Goal: Task Accomplishment & Management: Manage account settings

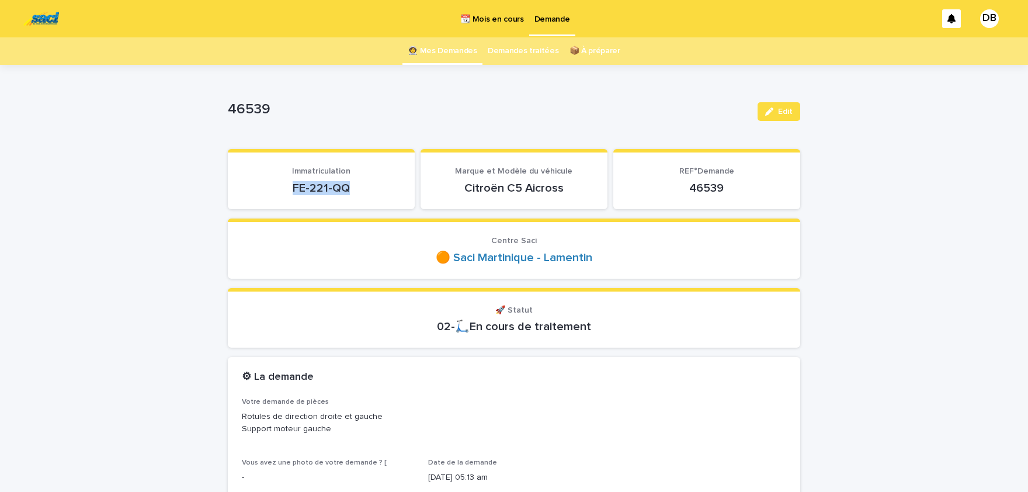
drag, startPoint x: 355, startPoint y: 190, endPoint x: 294, endPoint y: 182, distance: 61.2
click at [294, 182] on p "FE-221-QQ" at bounding box center [321, 188] width 159 height 14
copy p "FE-221-QQ"
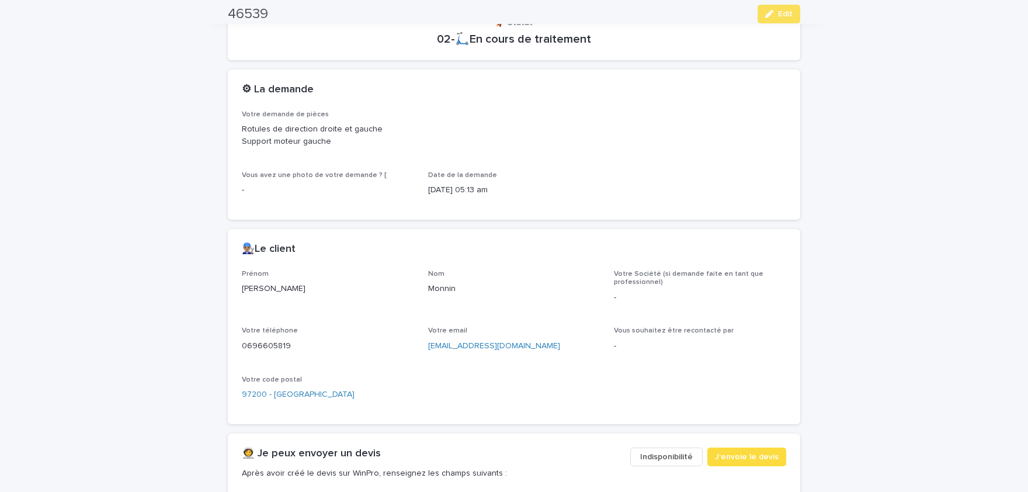
scroll to position [289, 0]
click at [262, 286] on p "[PERSON_NAME]" at bounding box center [328, 287] width 172 height 12
copy p "[PERSON_NAME]"
click at [451, 284] on p "Monnin" at bounding box center [514, 287] width 172 height 12
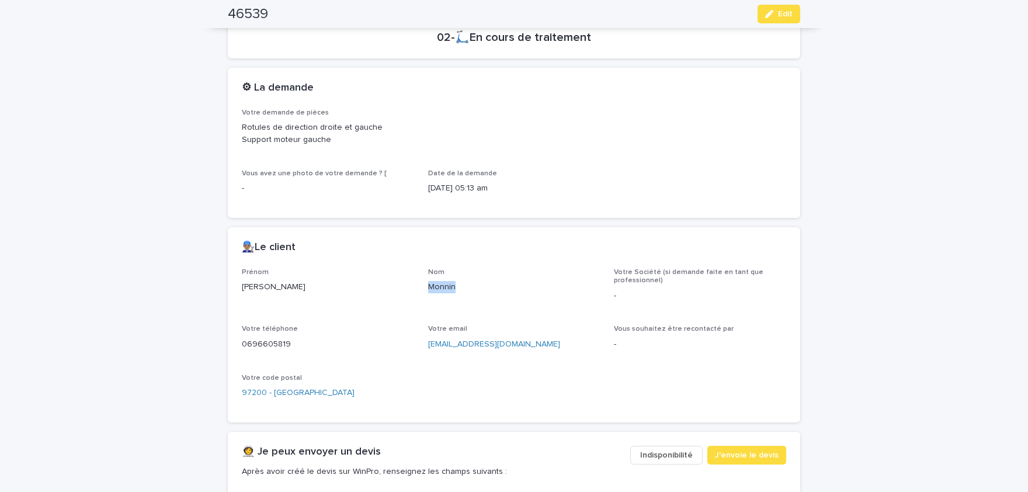
click at [451, 284] on p "Monnin" at bounding box center [514, 287] width 172 height 12
copy p "Monnin"
click at [280, 343] on p "0696605819" at bounding box center [328, 344] width 172 height 12
copy p "0696605819"
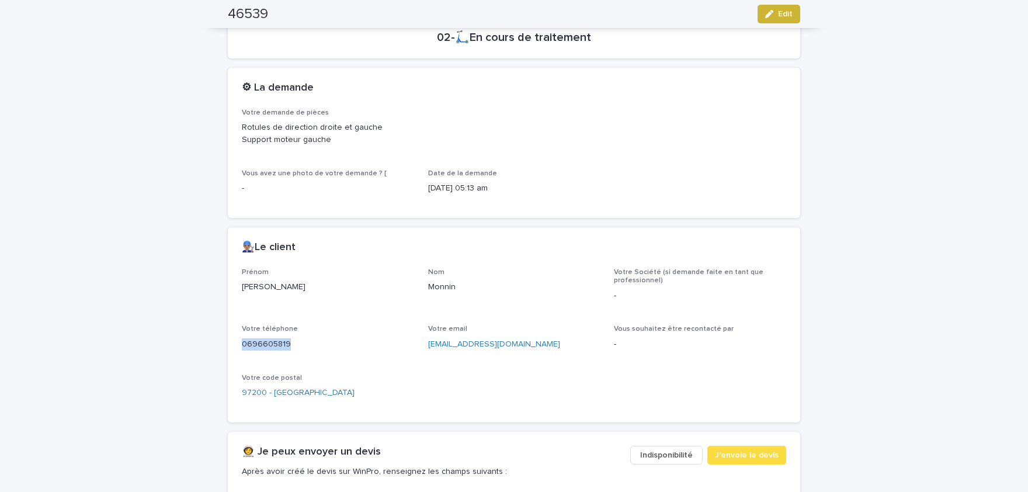
click at [781, 16] on span "Edit" at bounding box center [785, 14] width 15 height 8
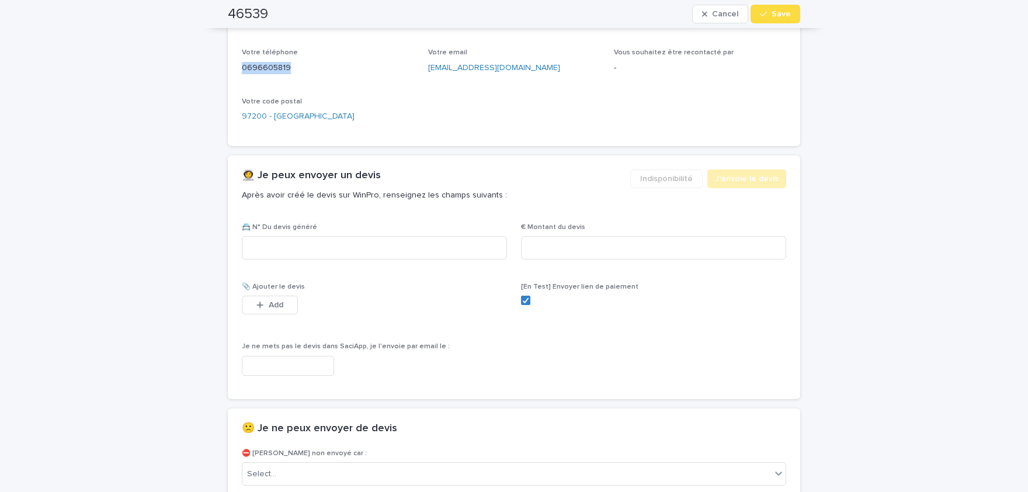
scroll to position [614, 0]
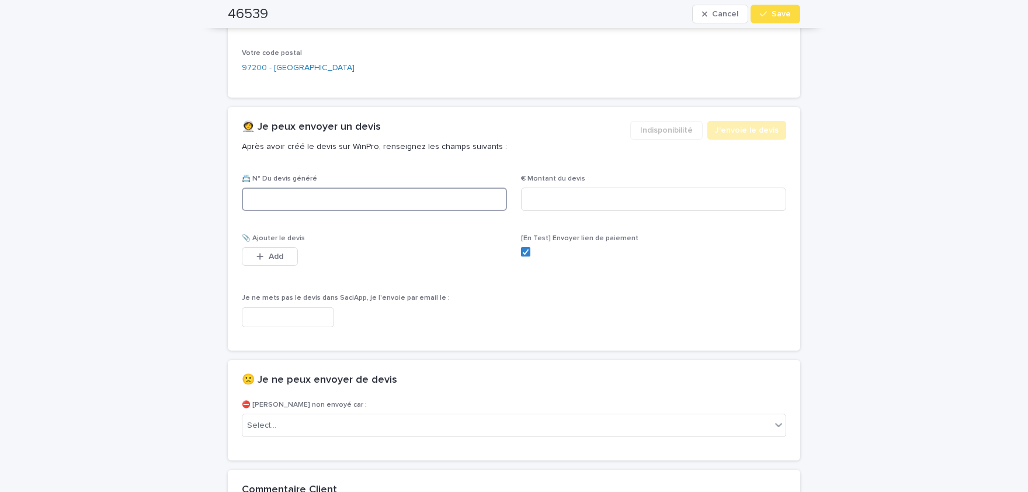
click at [426, 206] on input at bounding box center [374, 198] width 265 height 23
paste input "********"
type input "********"
click at [679, 198] on input at bounding box center [653, 198] width 265 height 23
paste input "****"
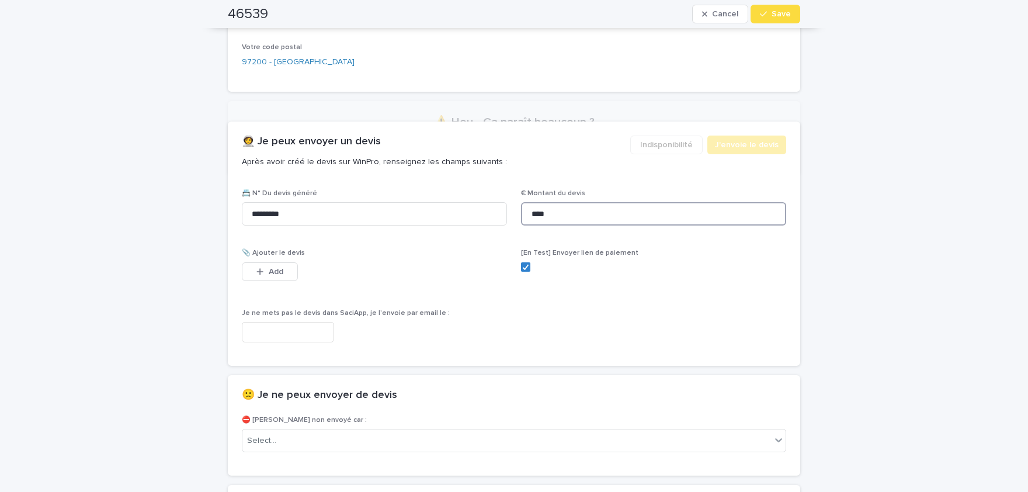
scroll to position [619, 0]
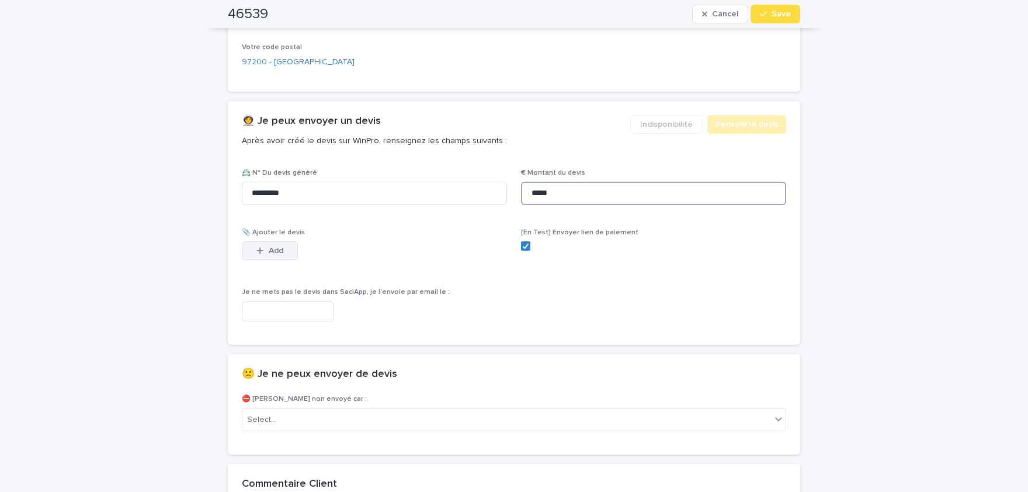
type input "*****"
click at [282, 255] on button "Add" at bounding box center [270, 250] width 56 height 19
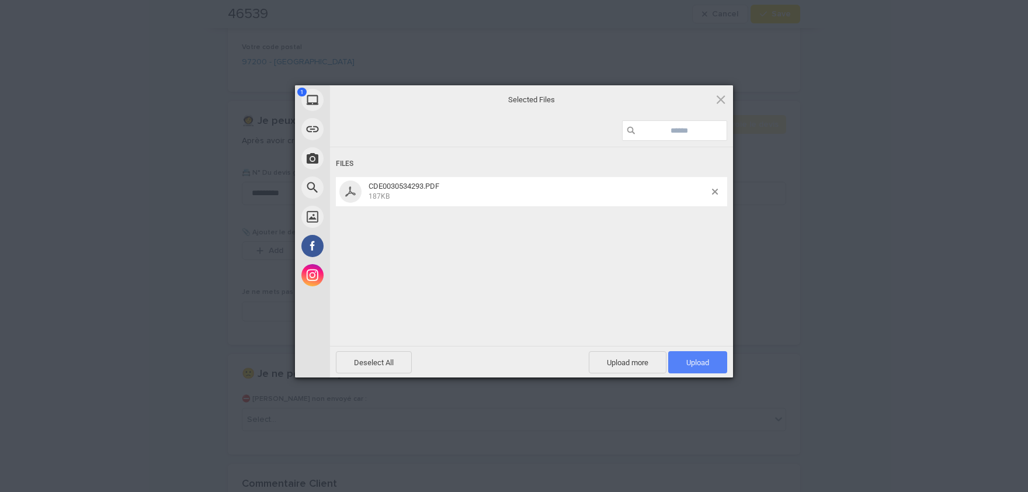
drag, startPoint x: 706, startPoint y: 362, endPoint x: 696, endPoint y: 357, distance: 11.0
click at [706, 363] on span "Upload 1" at bounding box center [697, 362] width 23 height 9
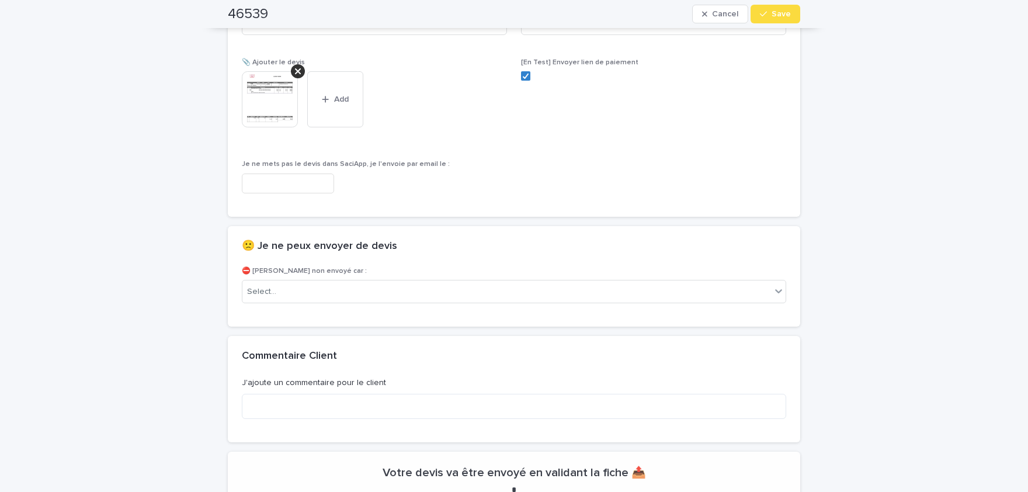
scroll to position [810, 0]
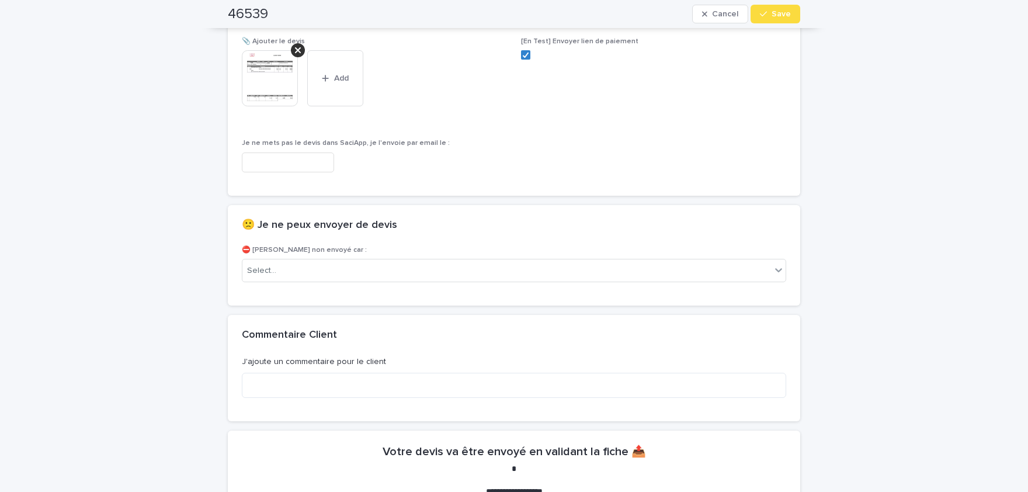
click at [276, 94] on img at bounding box center [270, 78] width 56 height 56
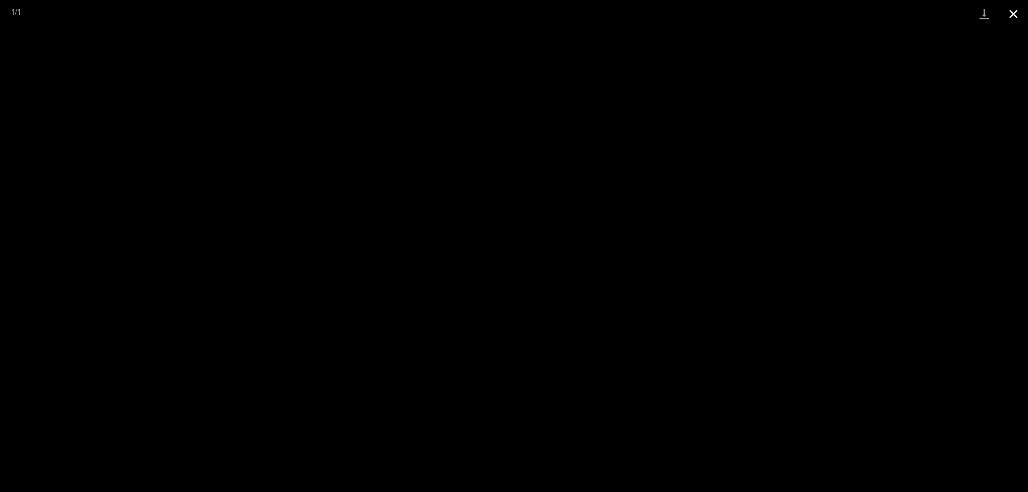
click at [1014, 15] on button "Close gallery" at bounding box center [1012, 13] width 29 height 27
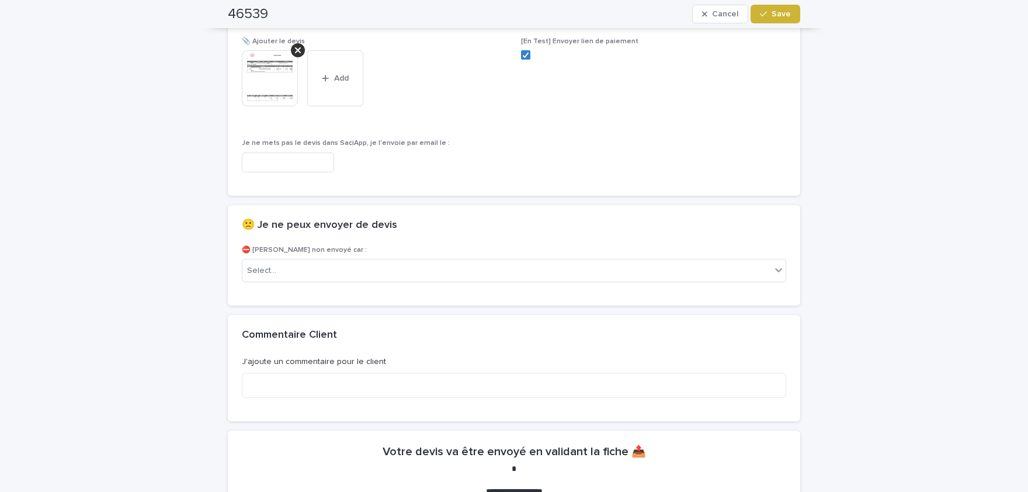
click at [763, 22] on button "Save" at bounding box center [775, 14] width 50 height 19
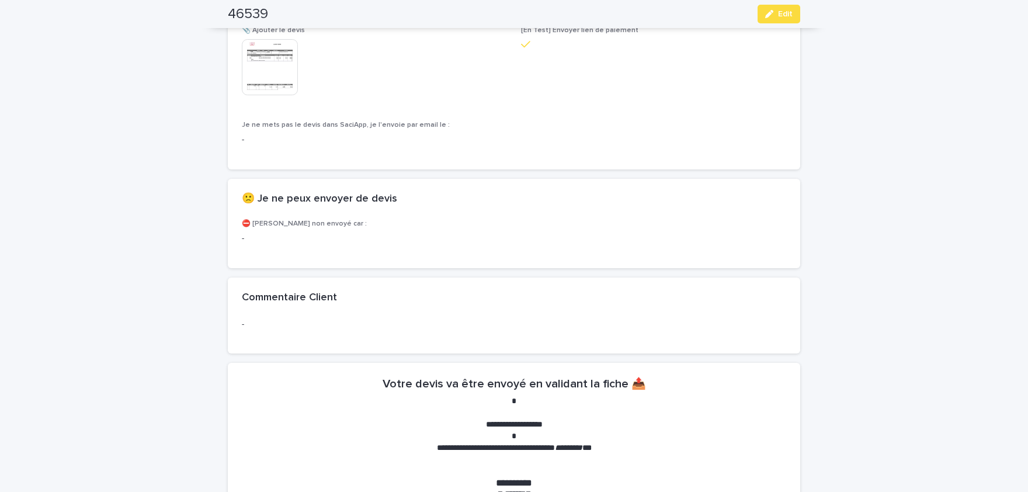
scroll to position [777, 0]
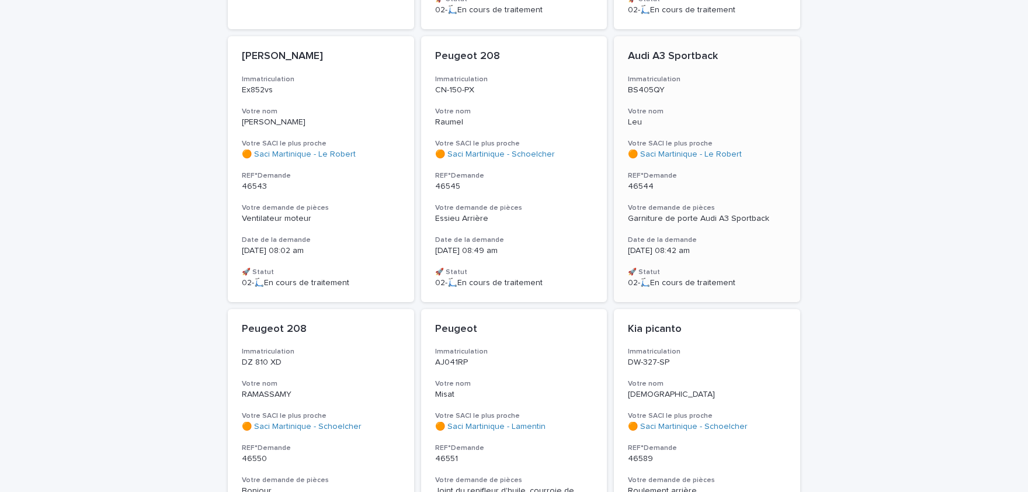
scroll to position [433, 0]
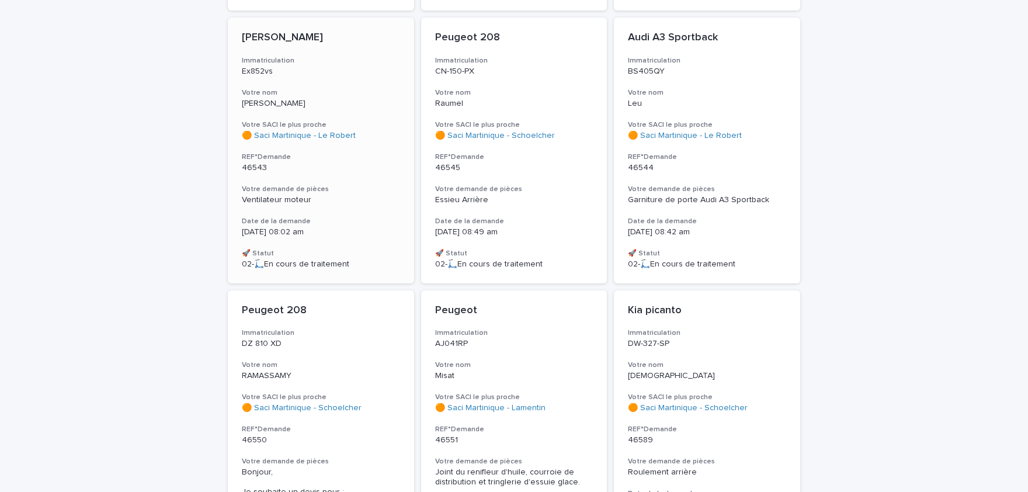
click at [325, 195] on div "Ventilateur moteur" at bounding box center [321, 200] width 158 height 10
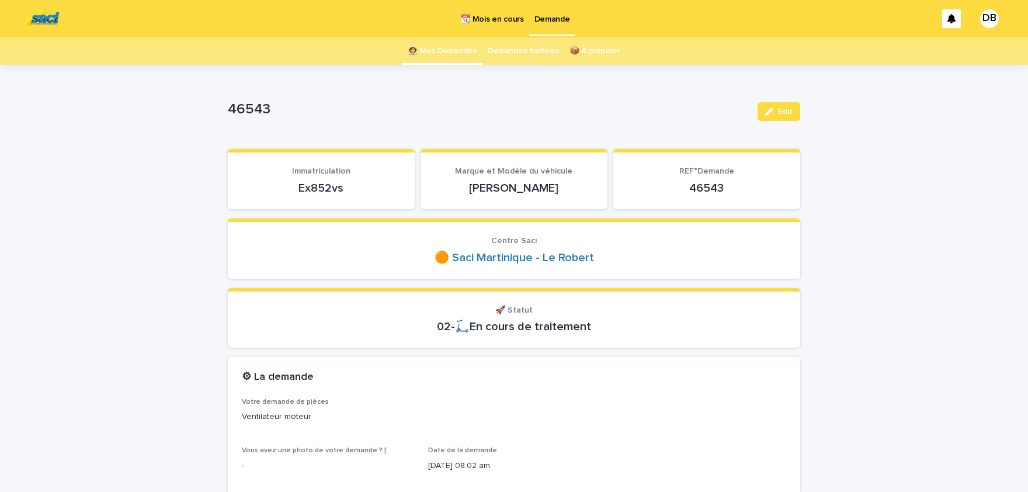
click at [323, 186] on p "Ex852vs" at bounding box center [321, 188] width 159 height 14
copy p "Ex852vs"
click at [540, 259] on link "🟠 Saci Martinique - Le Robert" at bounding box center [513, 257] width 159 height 14
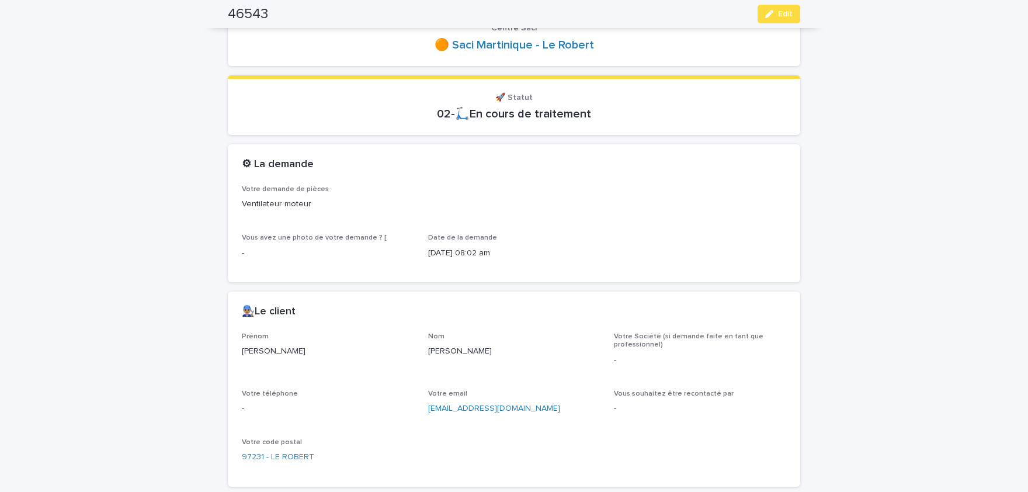
scroll to position [230, 0]
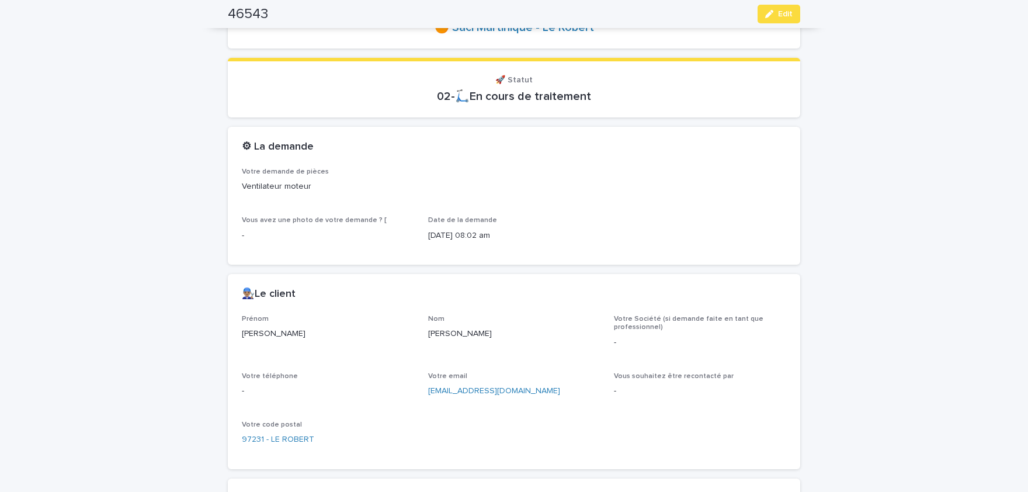
click at [257, 337] on p "[PERSON_NAME]" at bounding box center [328, 334] width 172 height 12
click at [257, 335] on p "[PERSON_NAME]" at bounding box center [328, 334] width 172 height 12
copy p "[PERSON_NAME]"
click at [436, 333] on p "[PERSON_NAME]" at bounding box center [514, 334] width 172 height 12
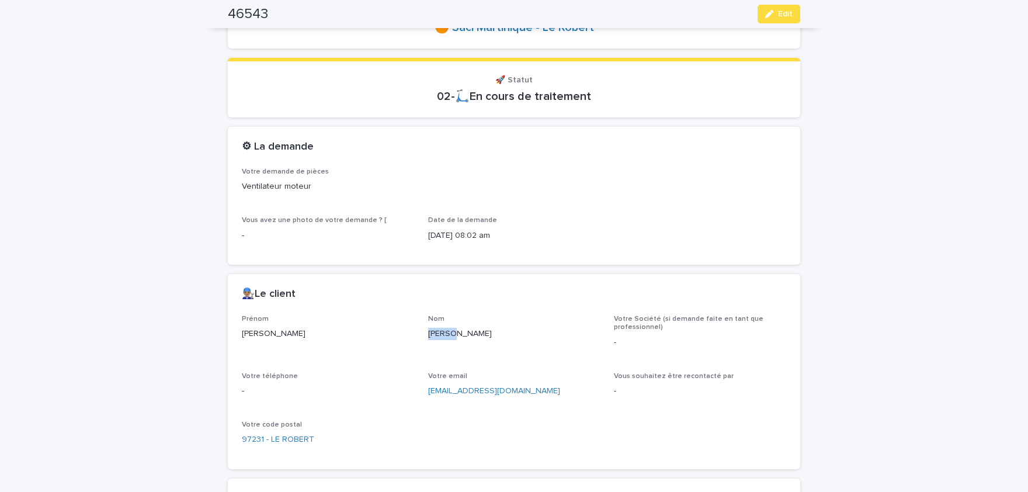
click at [436, 333] on p "[PERSON_NAME]" at bounding box center [514, 334] width 172 height 12
copy p "[PERSON_NAME]"
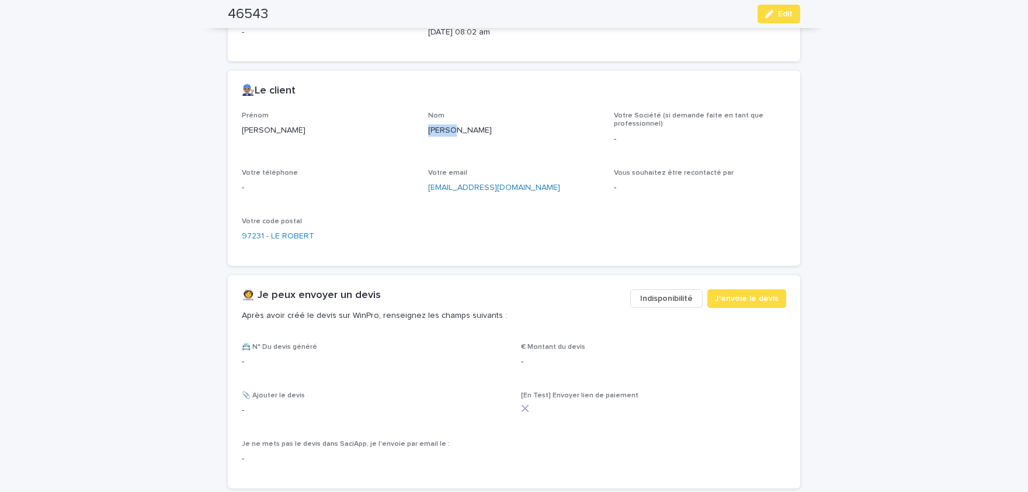
scroll to position [471, 0]
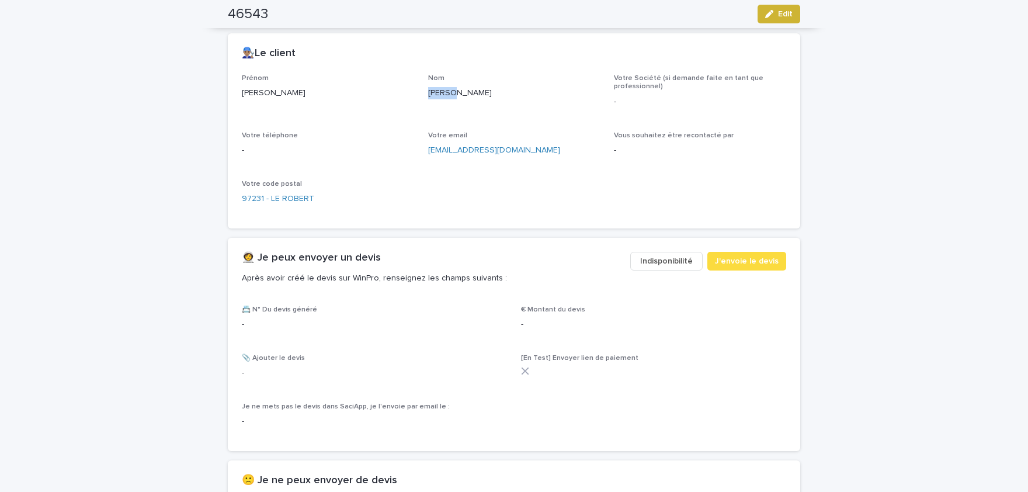
click at [793, 16] on button "Edit" at bounding box center [778, 14] width 43 height 19
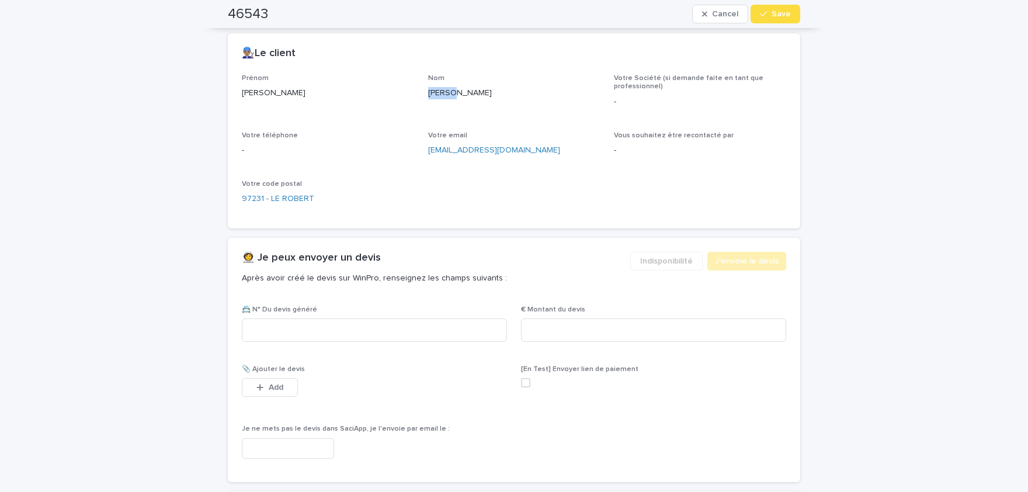
scroll to position [506, 0]
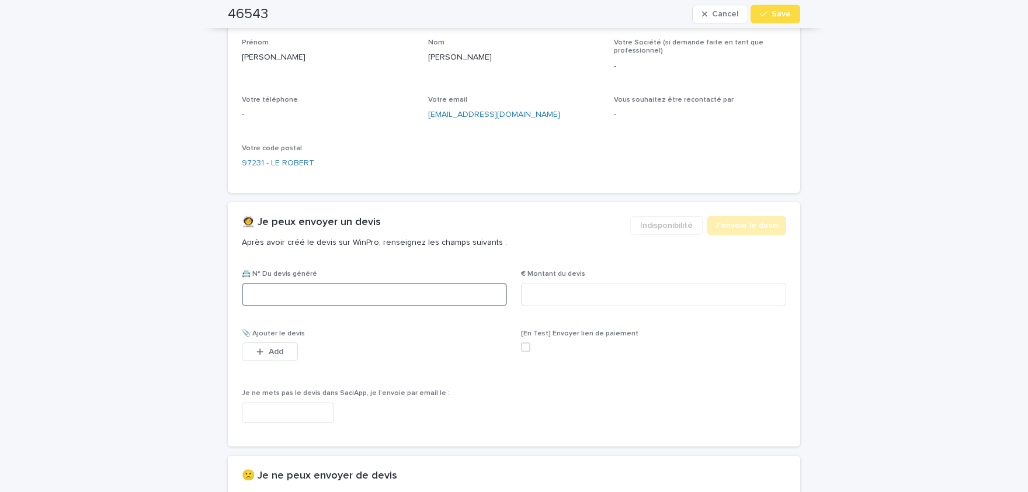
click at [444, 289] on input at bounding box center [374, 294] width 265 height 23
paste input "********"
type input "********"
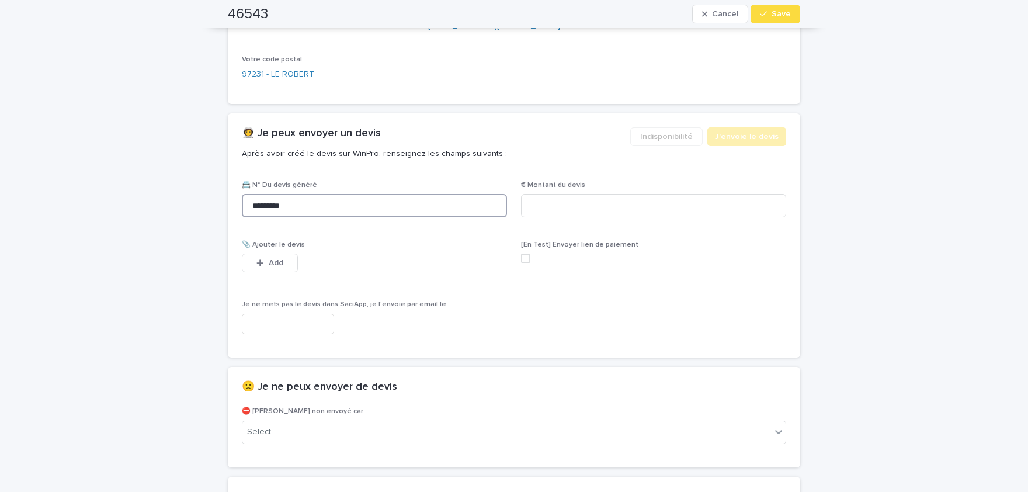
scroll to position [603, 0]
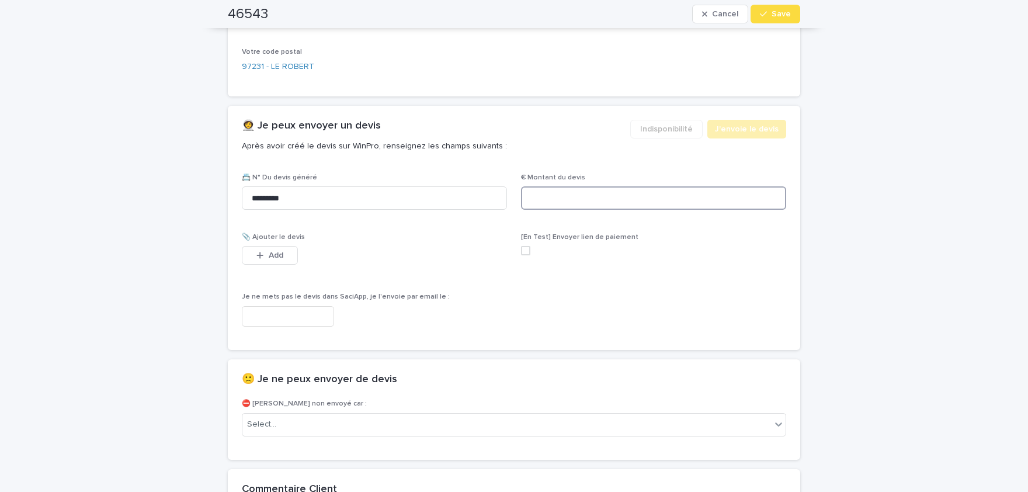
click at [669, 201] on input at bounding box center [653, 197] width 265 height 23
paste input "*****"
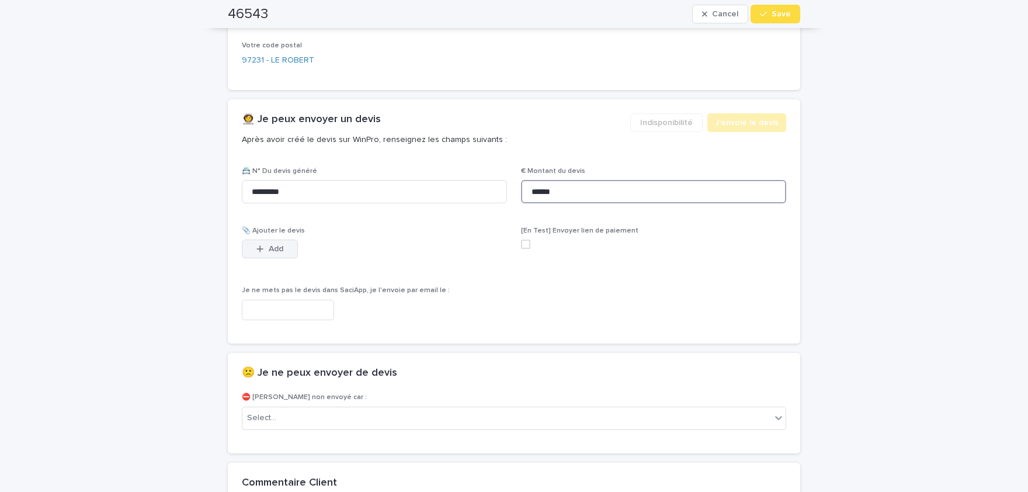
type input "******"
click at [287, 242] on button "Add" at bounding box center [270, 248] width 56 height 19
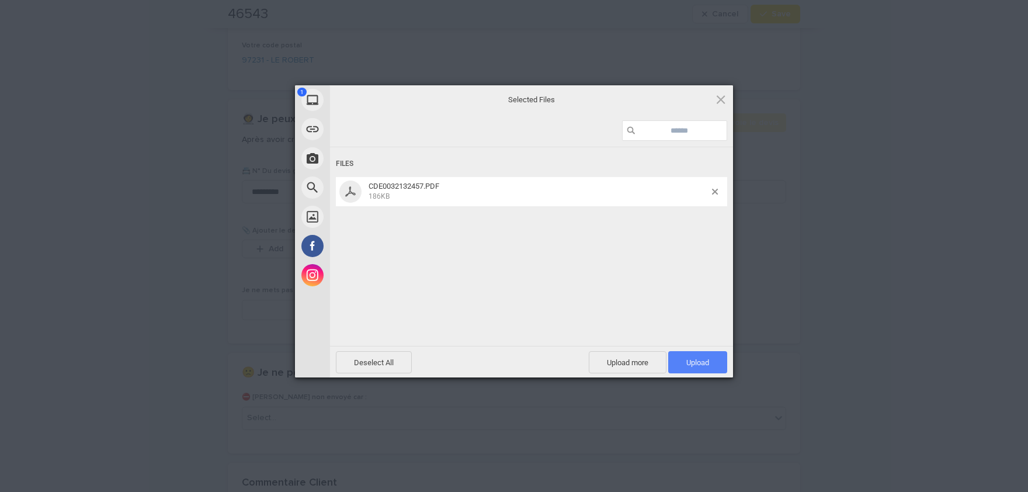
click at [700, 357] on span "Upload 1" at bounding box center [697, 362] width 59 height 22
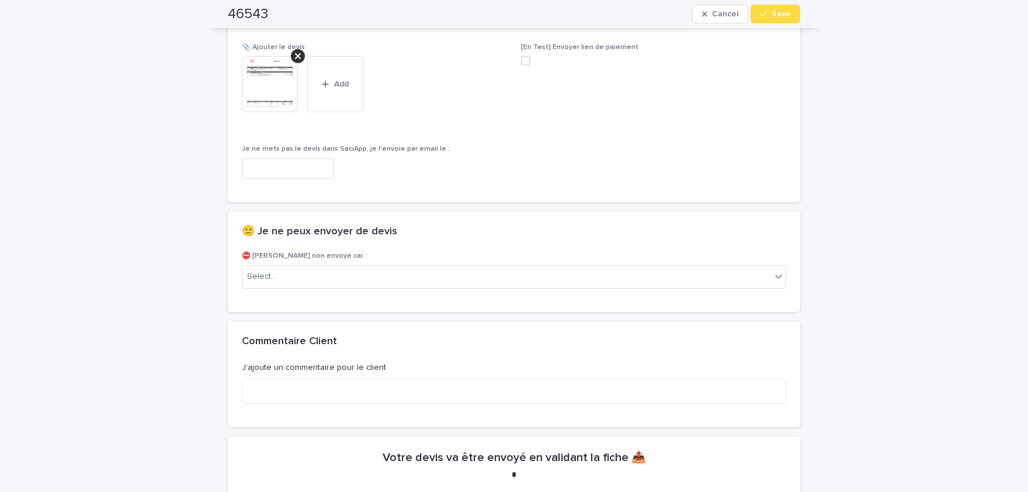
scroll to position [799, 0]
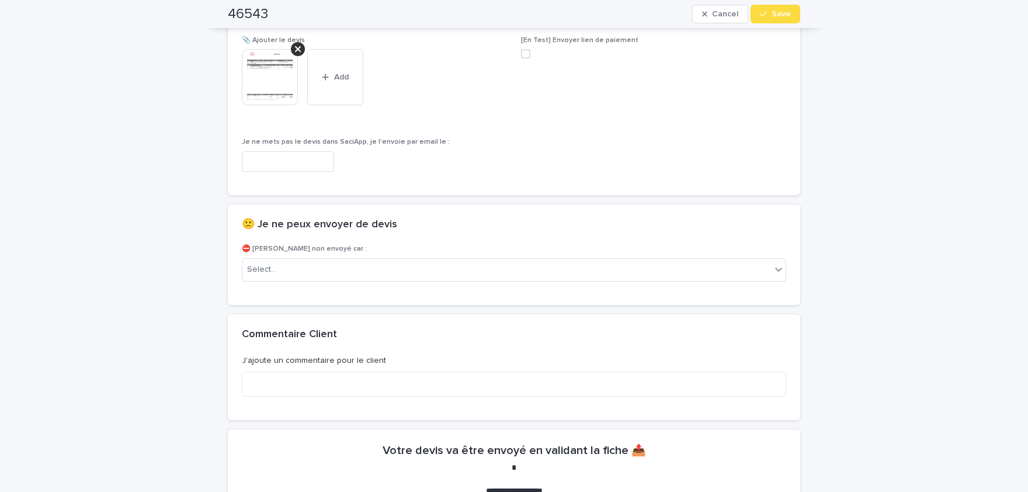
click at [272, 75] on img at bounding box center [270, 77] width 56 height 56
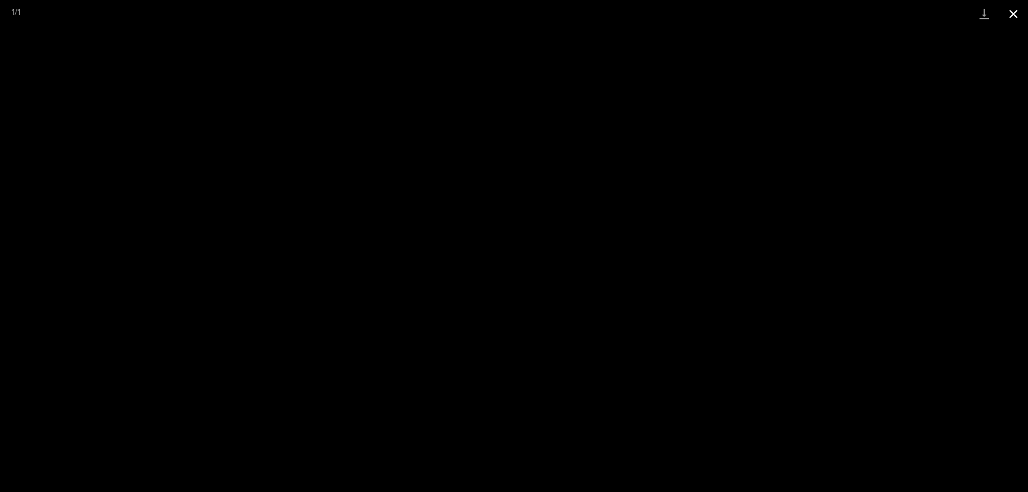
click at [1013, 15] on button "Close gallery" at bounding box center [1012, 13] width 29 height 27
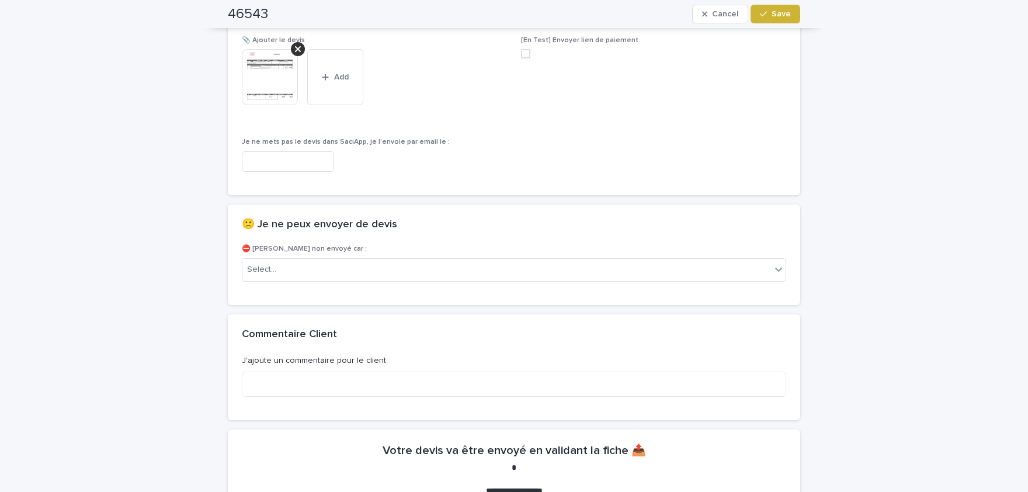
click at [774, 11] on span "Save" at bounding box center [780, 14] width 19 height 8
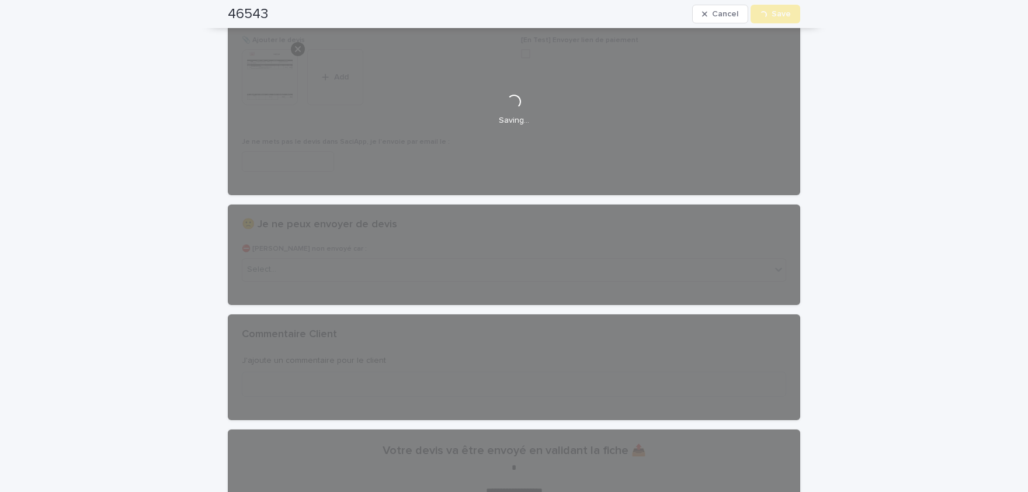
scroll to position [766, 0]
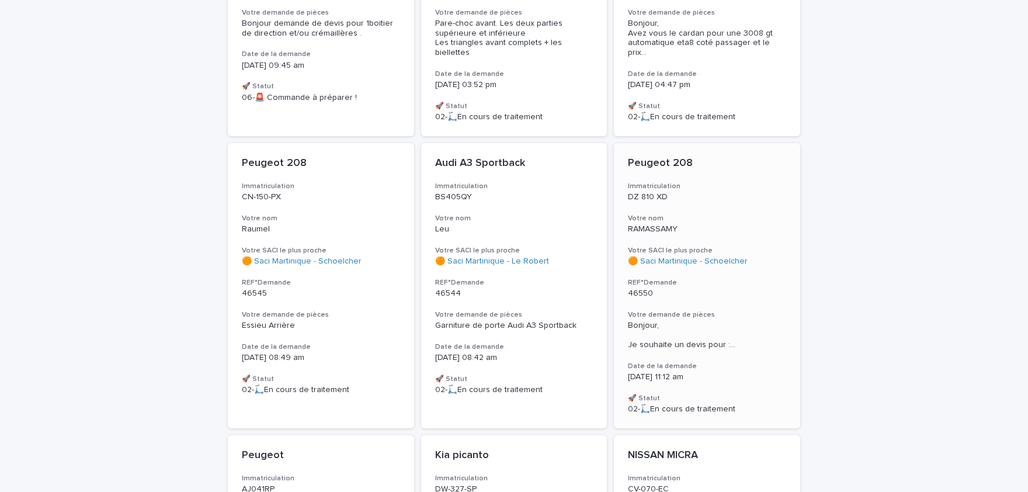
scroll to position [337, 0]
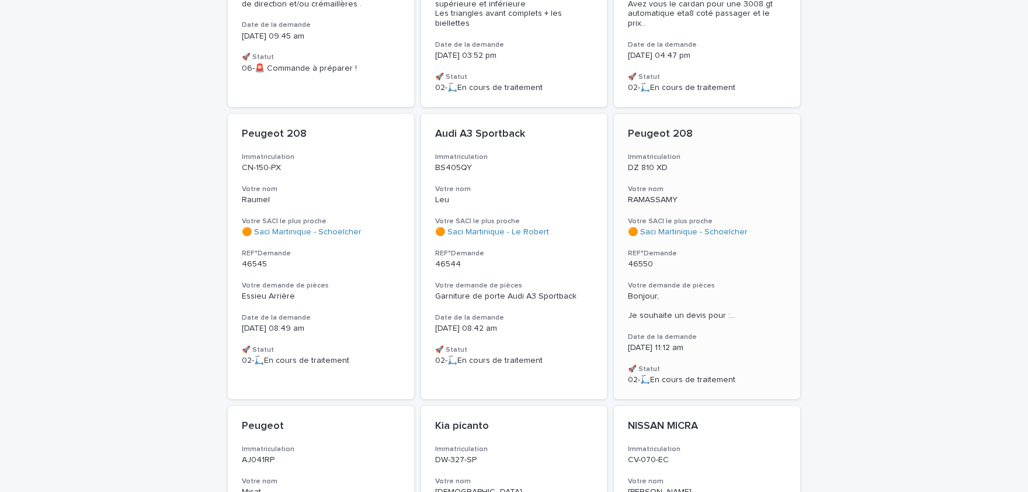
click at [744, 307] on span "Bonjour, Je souhaite un devis pour : ..." at bounding box center [707, 305] width 158 height 29
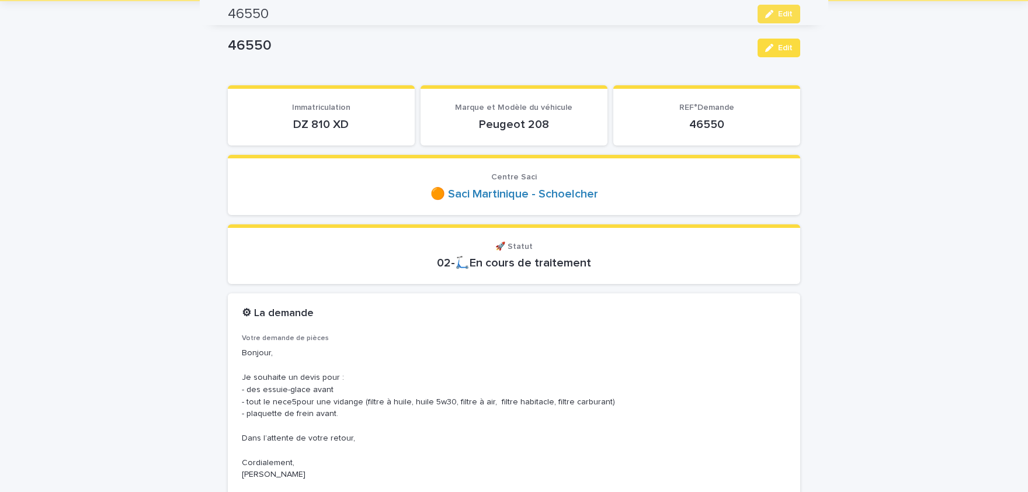
scroll to position [48, 0]
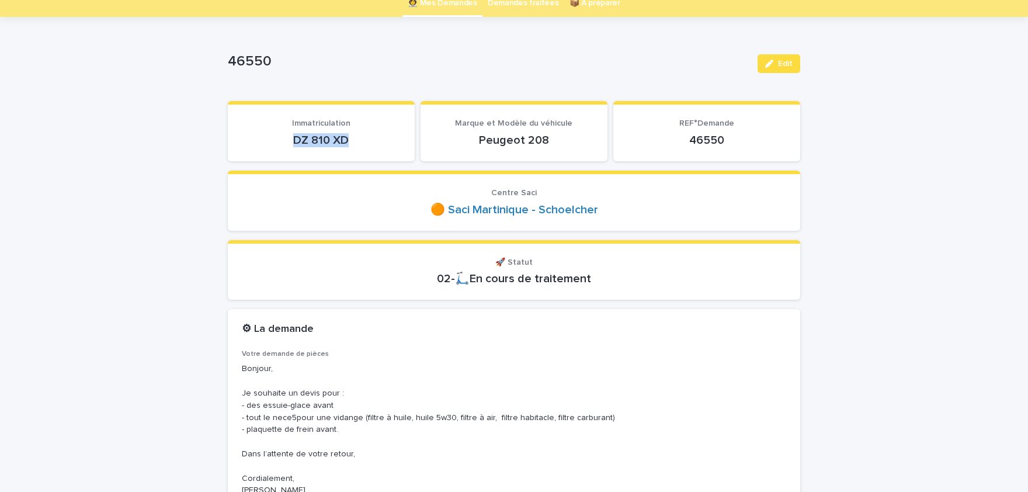
drag, startPoint x: 350, startPoint y: 140, endPoint x: 283, endPoint y: 142, distance: 67.2
click at [283, 142] on p "DZ 810 XD" at bounding box center [321, 140] width 159 height 14
copy p "DZ 810 XD"
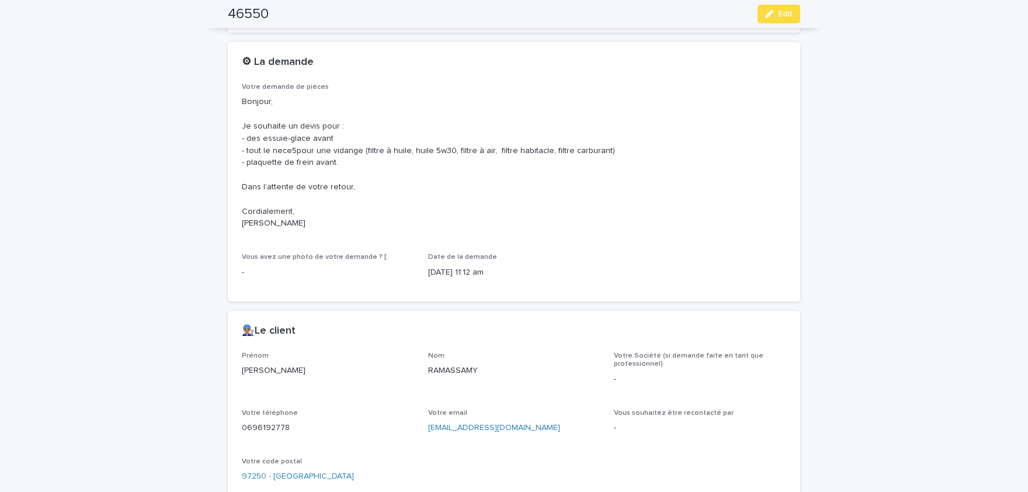
scroll to position [337, 0]
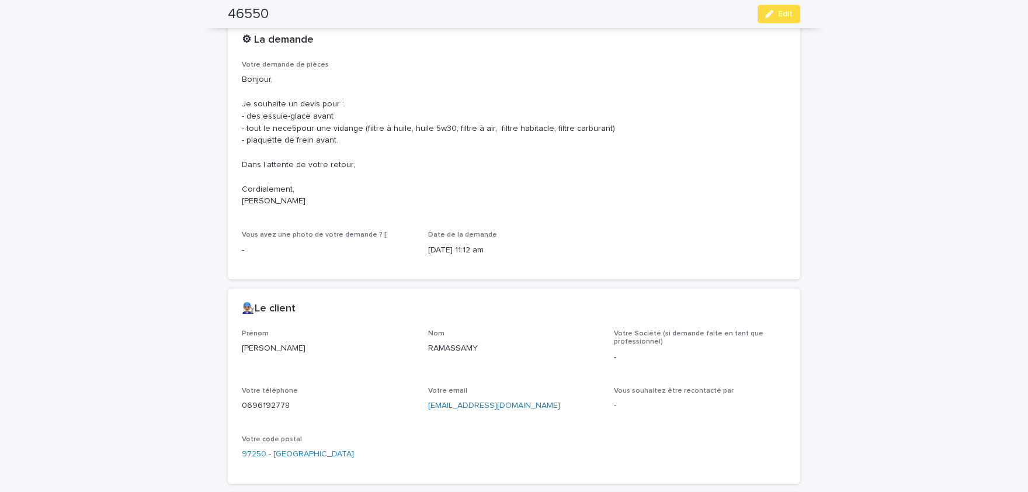
click at [273, 348] on p "[PERSON_NAME]" at bounding box center [328, 348] width 172 height 12
copy p "[PERSON_NAME]"
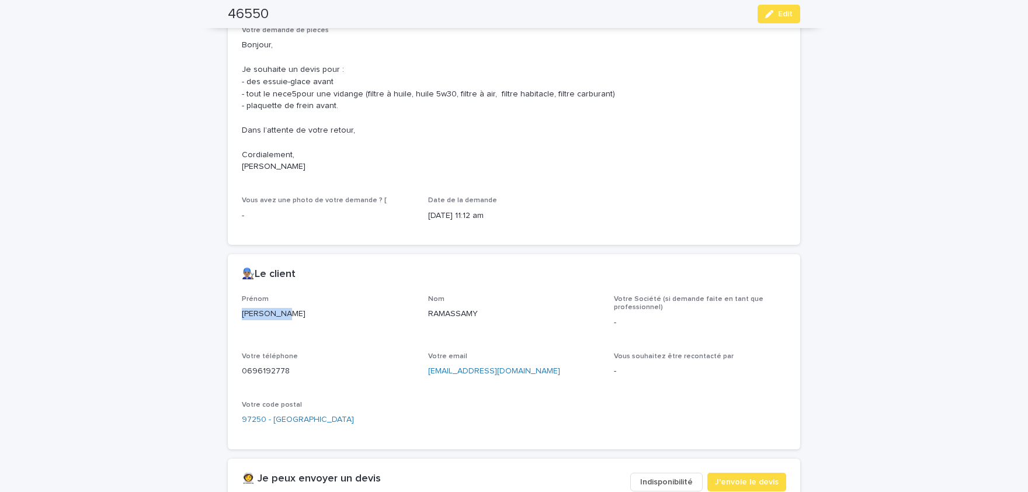
scroll to position [385, 0]
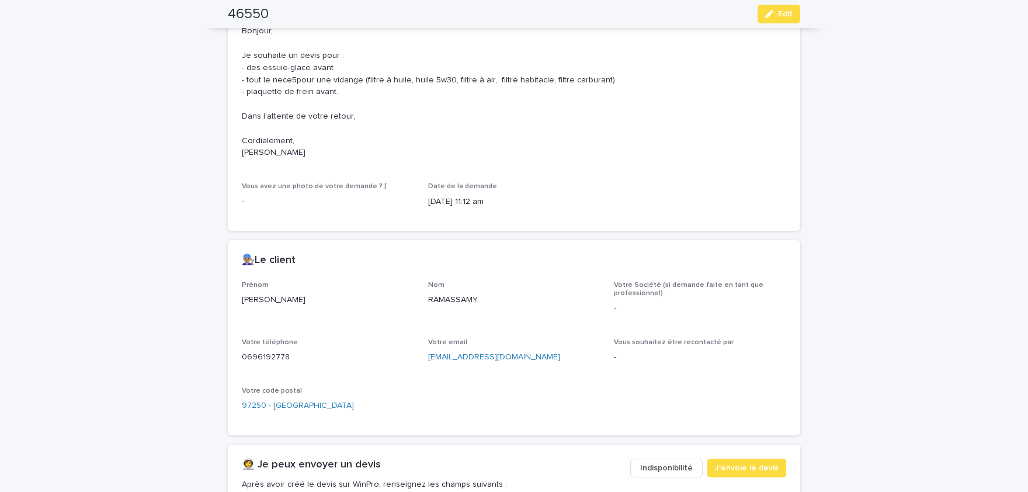
click at [455, 297] on p "RAMASSAMY" at bounding box center [514, 300] width 172 height 12
copy p "RAMASSAMY"
click at [280, 355] on p "0696192778" at bounding box center [328, 357] width 172 height 12
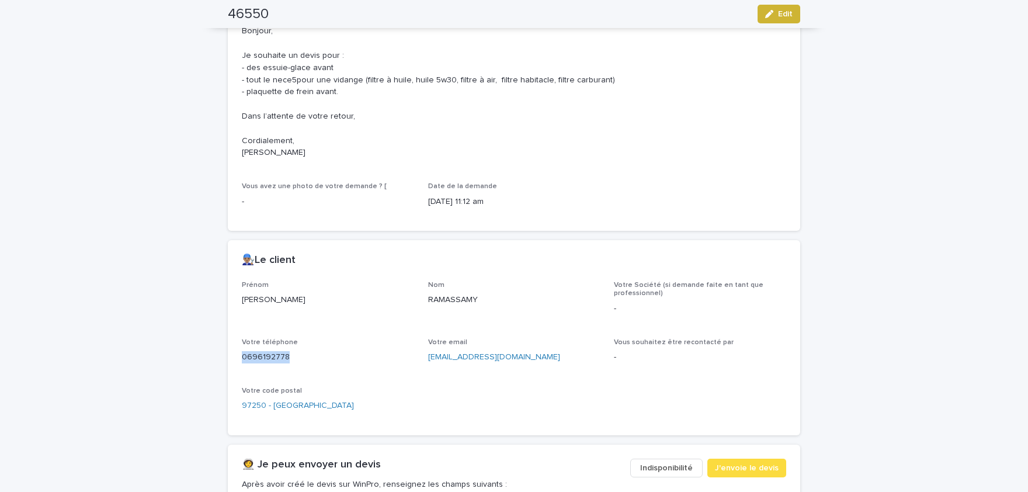
click at [793, 9] on button "Edit" at bounding box center [778, 14] width 43 height 19
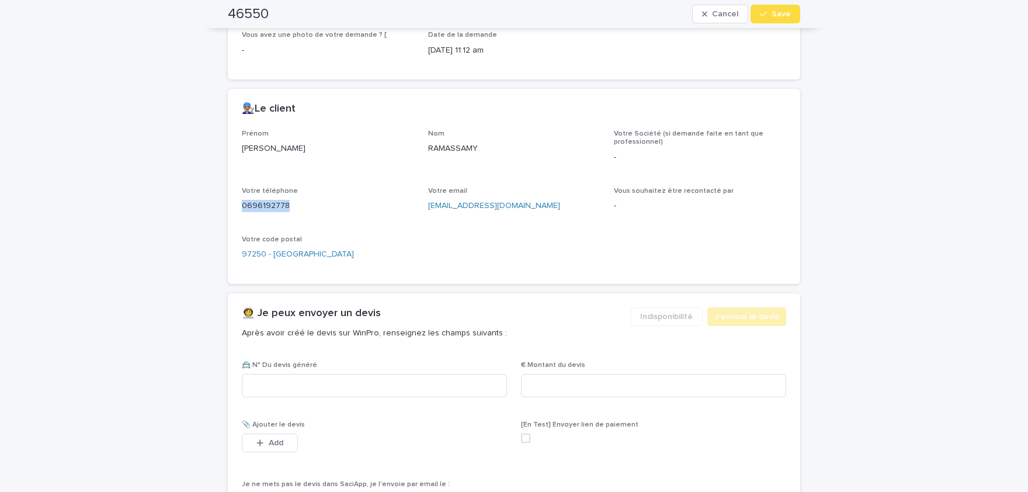
scroll to position [585, 0]
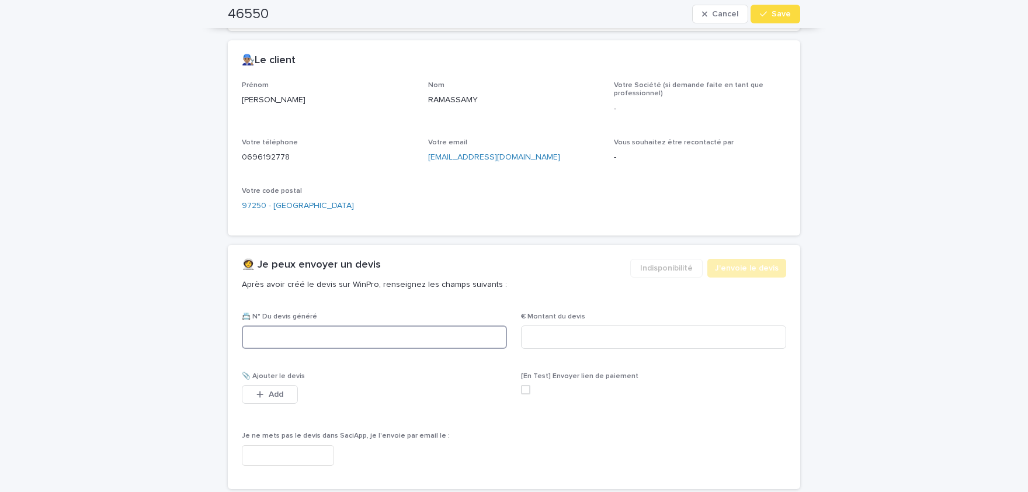
click at [435, 328] on input at bounding box center [374, 336] width 265 height 23
paste input "********"
type input "********"
click at [637, 347] on div "€ Montant du devis" at bounding box center [653, 335] width 265 height 46
click at [638, 338] on input at bounding box center [653, 336] width 265 height 23
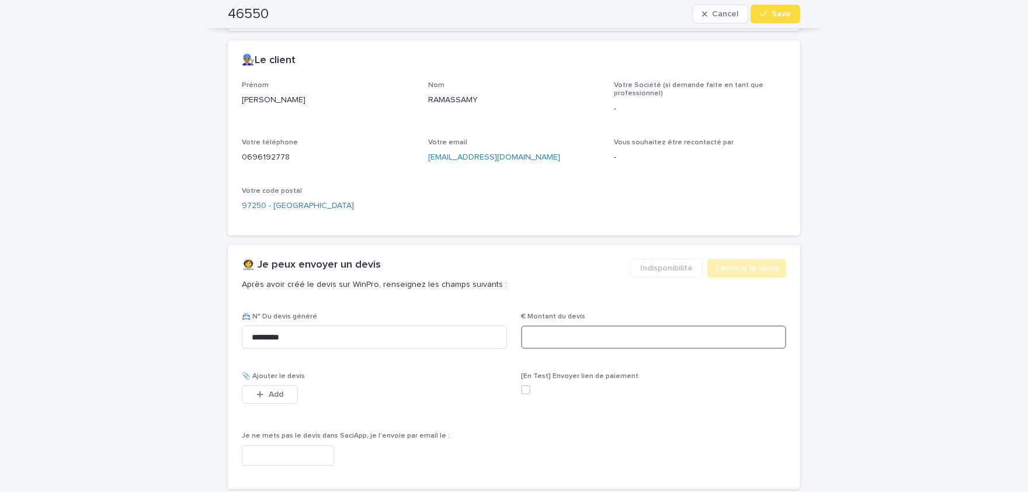
paste input "*****"
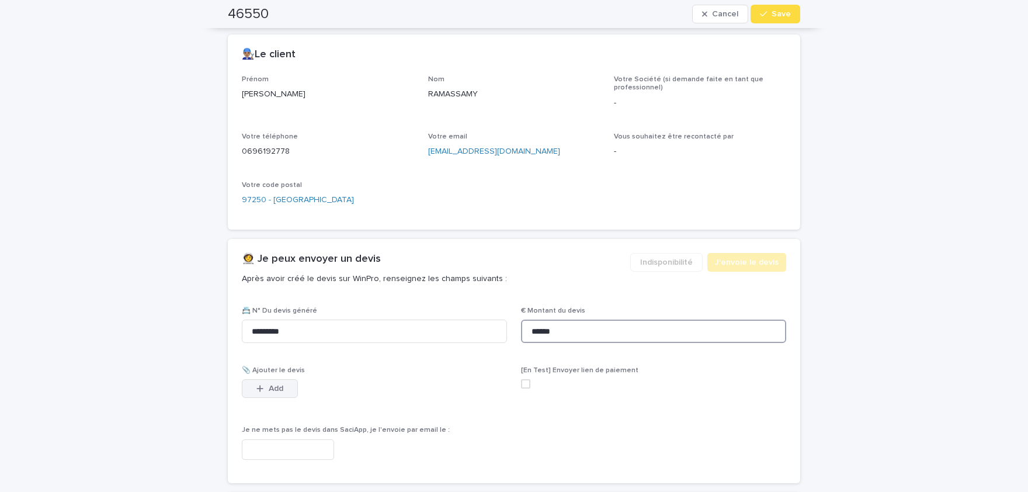
type input "******"
click at [264, 385] on div "button" at bounding box center [262, 388] width 12 height 8
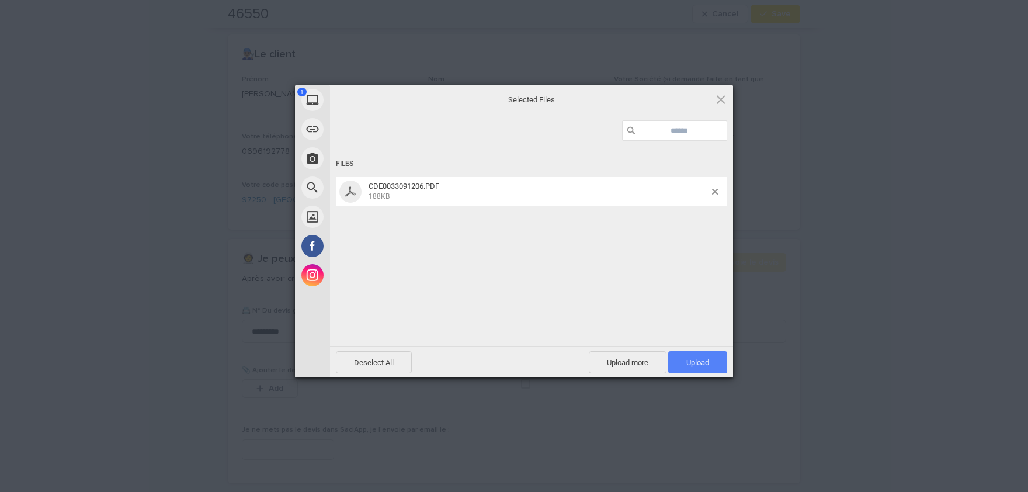
click at [707, 363] on span "Upload 1" at bounding box center [697, 362] width 23 height 9
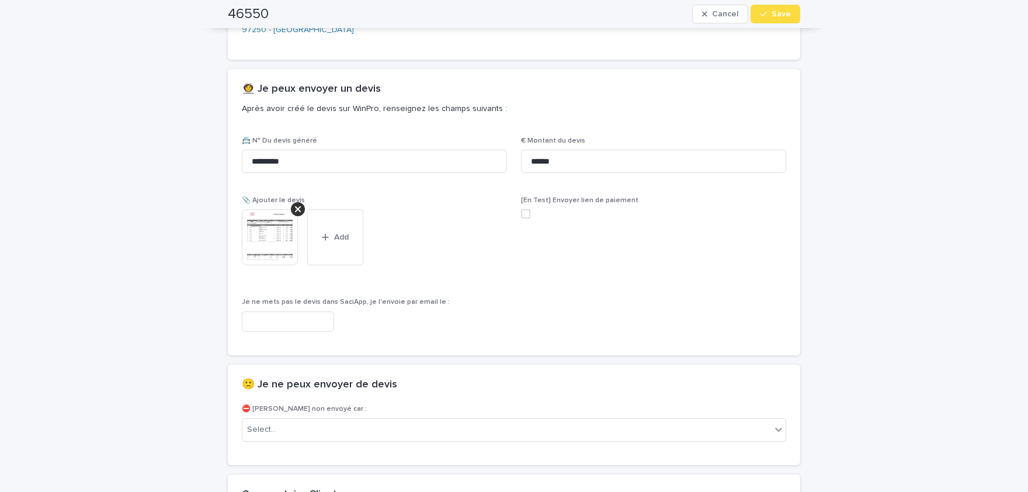
scroll to position [782, 0]
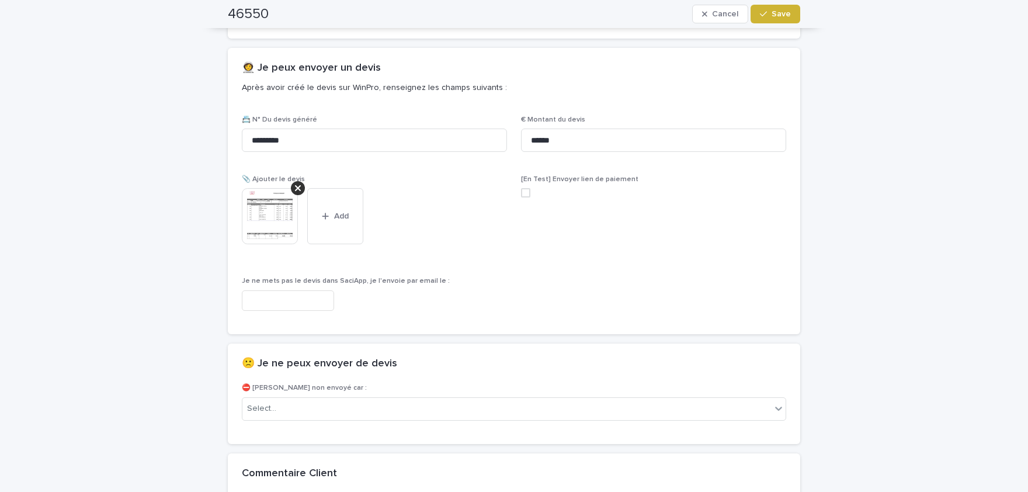
click at [782, 20] on button "Save" at bounding box center [775, 14] width 50 height 19
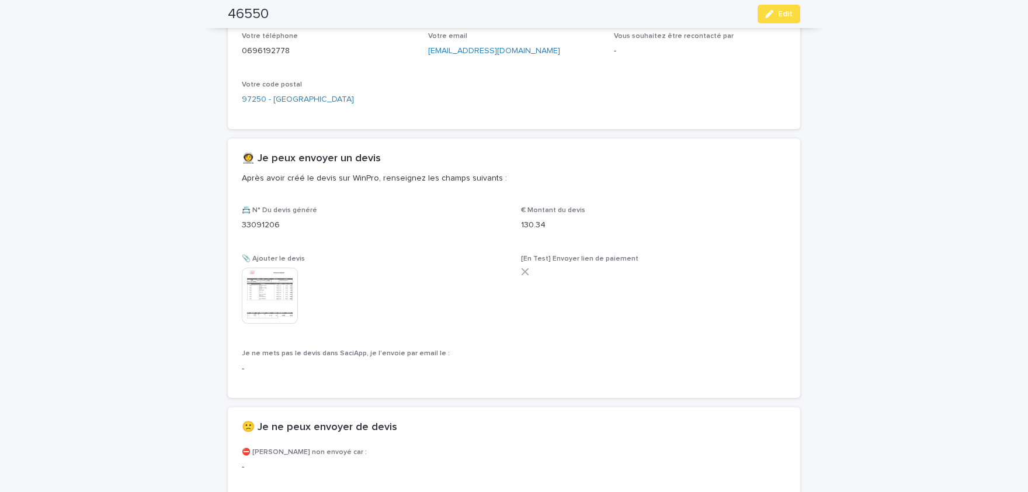
scroll to position [604, 0]
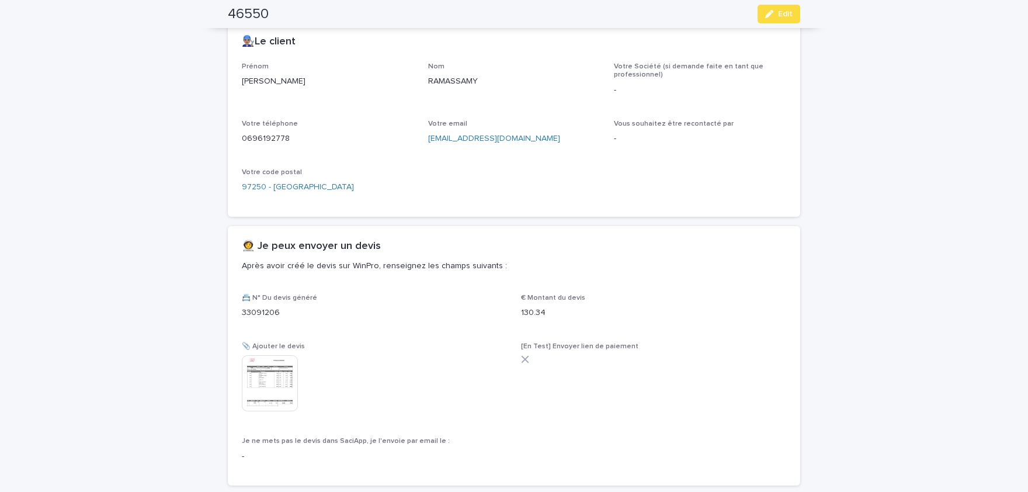
click at [270, 374] on img at bounding box center [270, 383] width 56 height 56
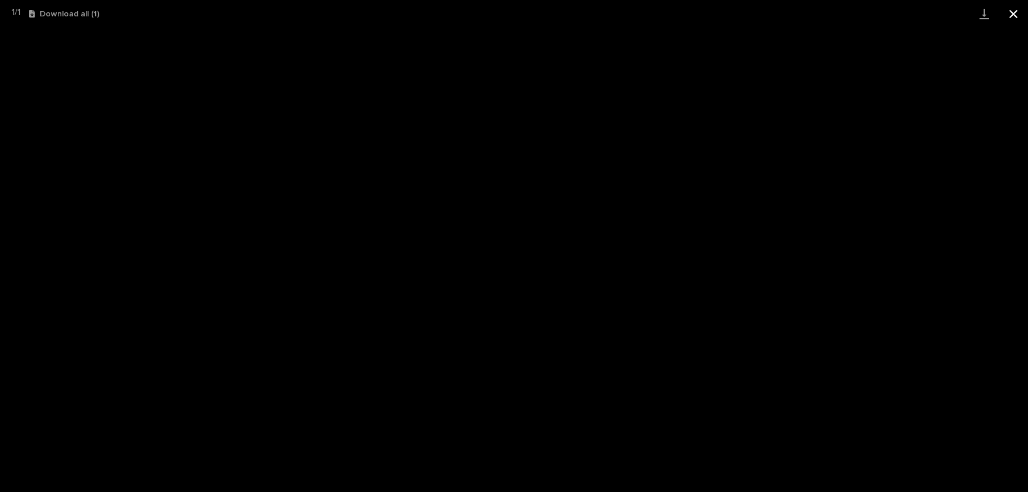
click at [1008, 15] on button "Close gallery" at bounding box center [1012, 13] width 29 height 27
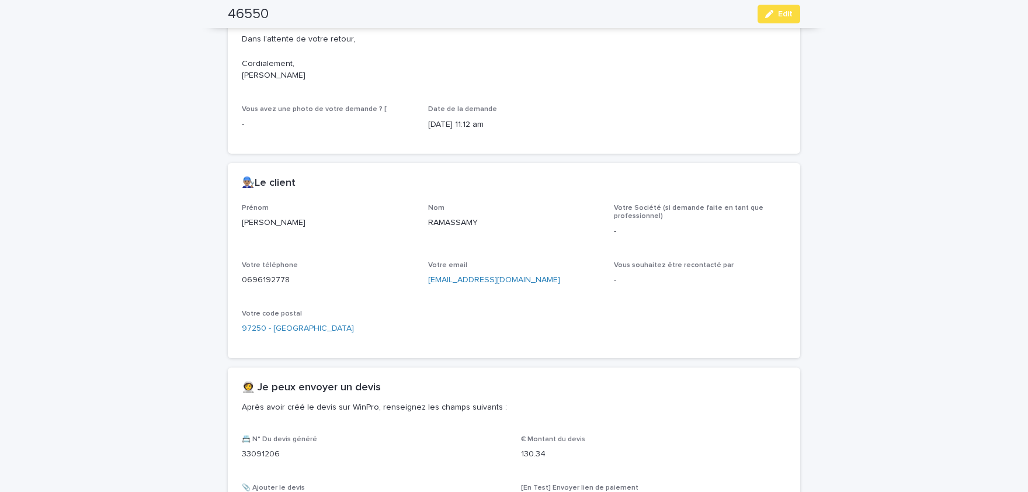
scroll to position [438, 0]
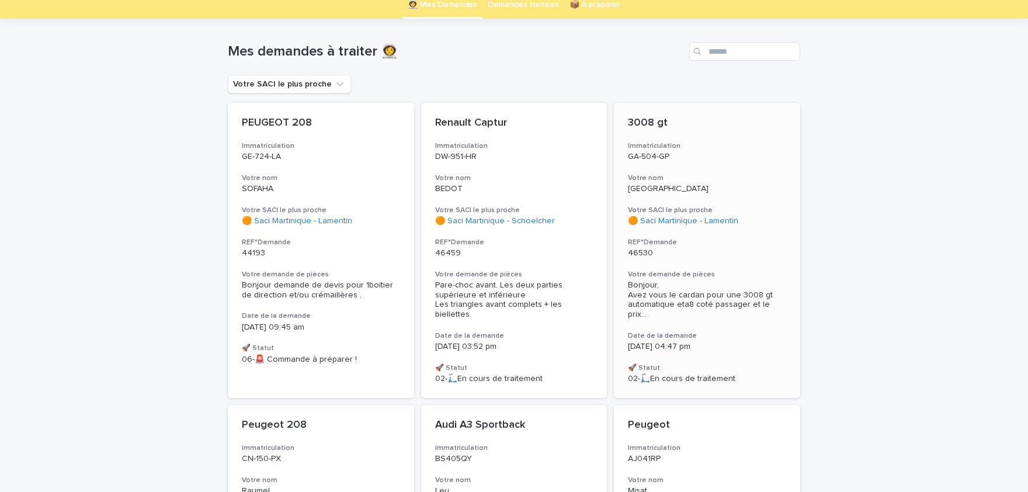
scroll to position [48, 0]
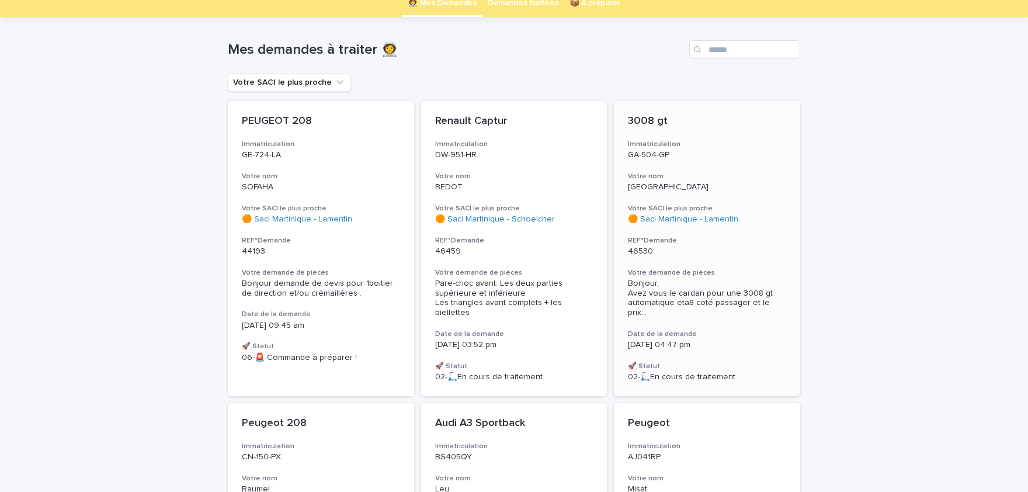
click at [749, 308] on div "3008 gt Immatriculation GA-504-GP Votre nom ROME Votre SACI le plus proche 🟠 Sa…" at bounding box center [707, 248] width 186 height 295
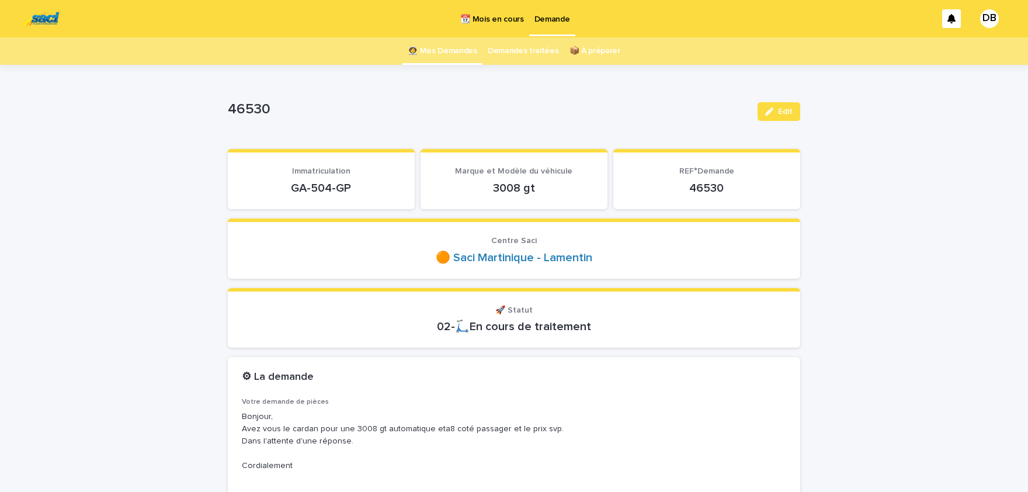
drag, startPoint x: 351, startPoint y: 183, endPoint x: 290, endPoint y: 183, distance: 61.3
click at [290, 183] on p "GA-504-GP" at bounding box center [321, 188] width 159 height 14
drag, startPoint x: 502, startPoint y: 192, endPoint x: 462, endPoint y: 194, distance: 39.7
click at [462, 194] on section "Marque et Modèle du véhicule 3008 gt" at bounding box center [513, 179] width 187 height 60
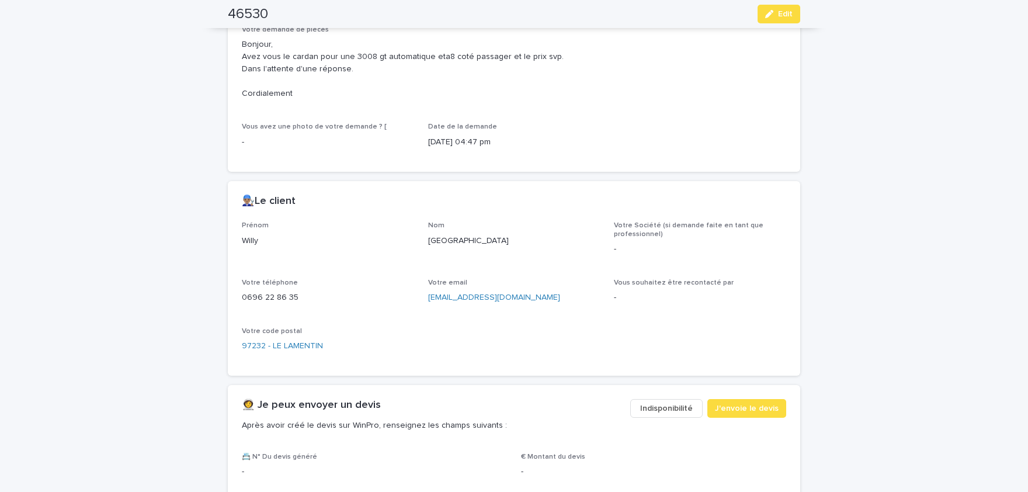
scroll to position [385, 0]
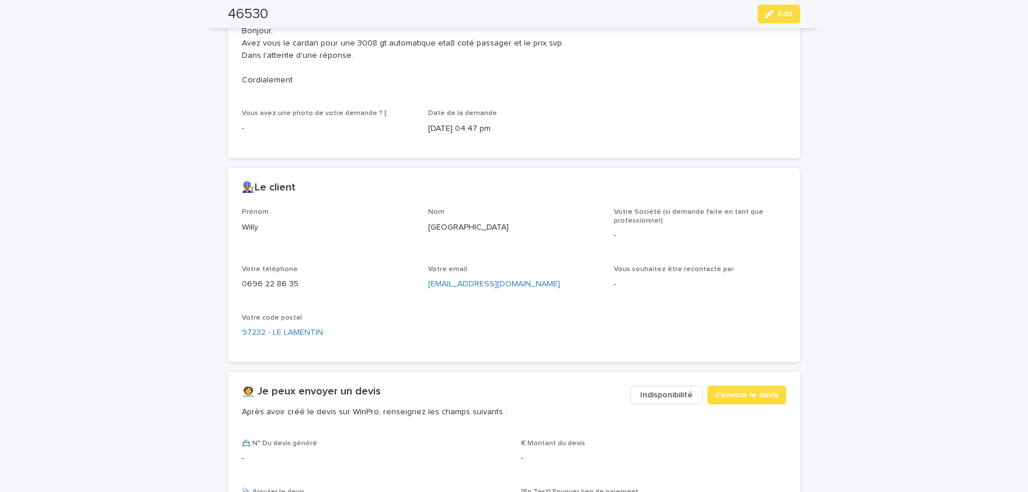
click at [248, 224] on p "Willy" at bounding box center [328, 227] width 172 height 12
click at [437, 228] on p "[GEOGRAPHIC_DATA]" at bounding box center [514, 227] width 172 height 12
drag, startPoint x: 237, startPoint y: 286, endPoint x: 248, endPoint y: 283, distance: 11.1
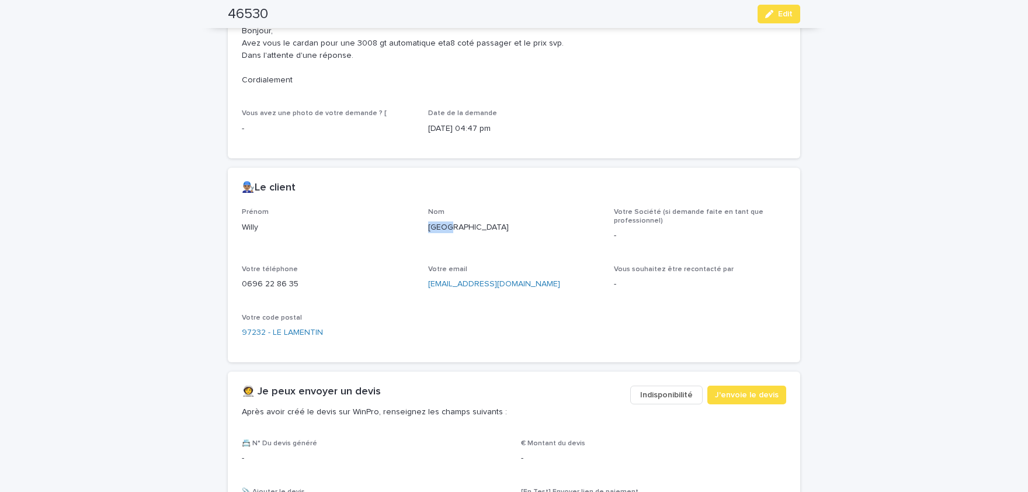
click at [242, 286] on div "0696 22 86 35" at bounding box center [328, 283] width 172 height 15
drag, startPoint x: 254, startPoint y: 282, endPoint x: 261, endPoint y: 283, distance: 7.0
click at [788, 15] on span "Edit" at bounding box center [785, 14] width 15 height 8
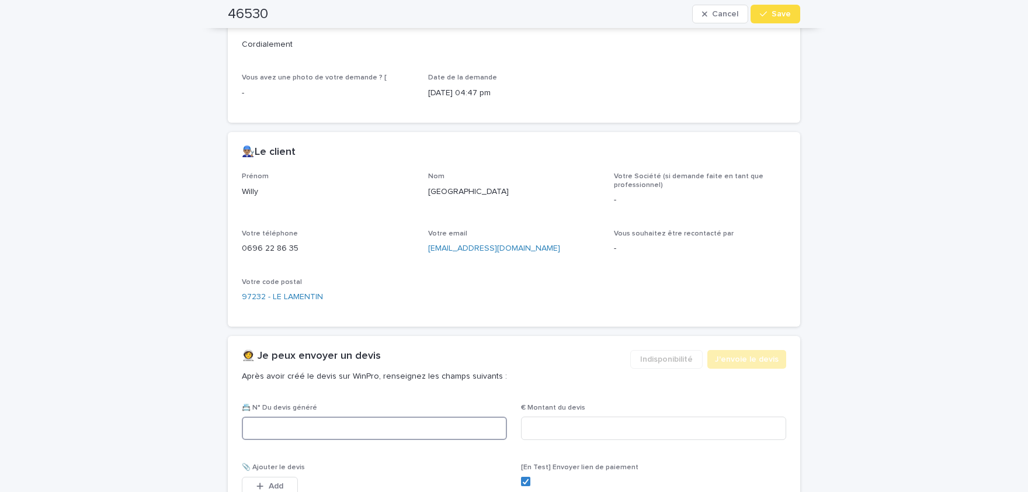
click at [394, 427] on input at bounding box center [374, 427] width 265 height 23
paste input "********"
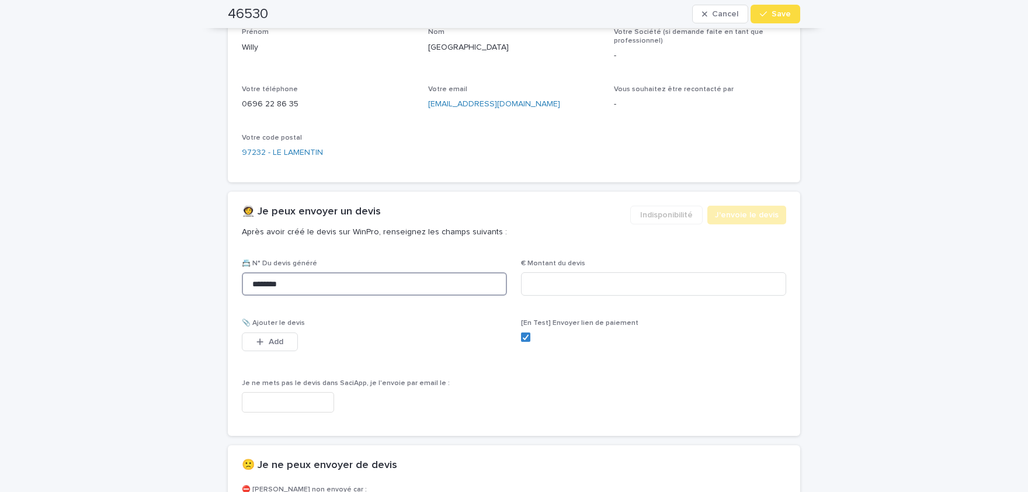
type input "********"
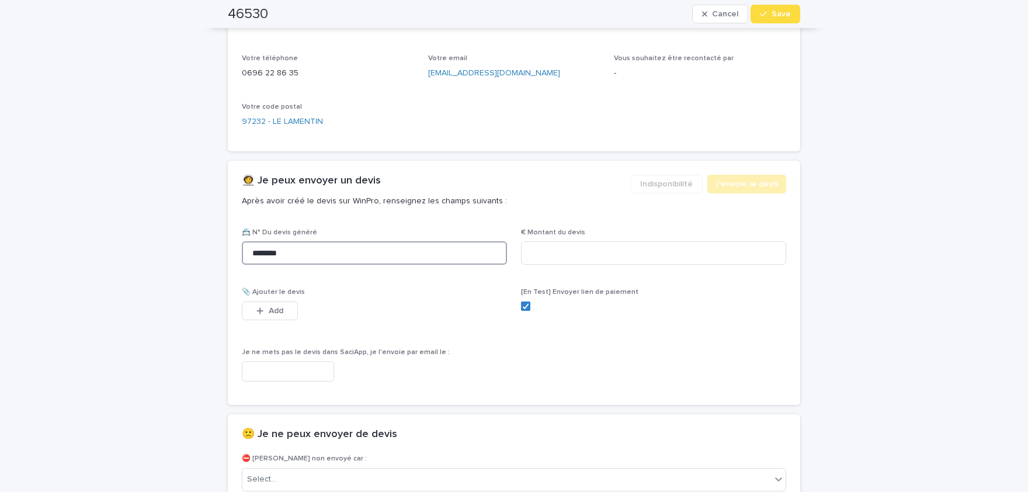
scroll to position [614, 0]
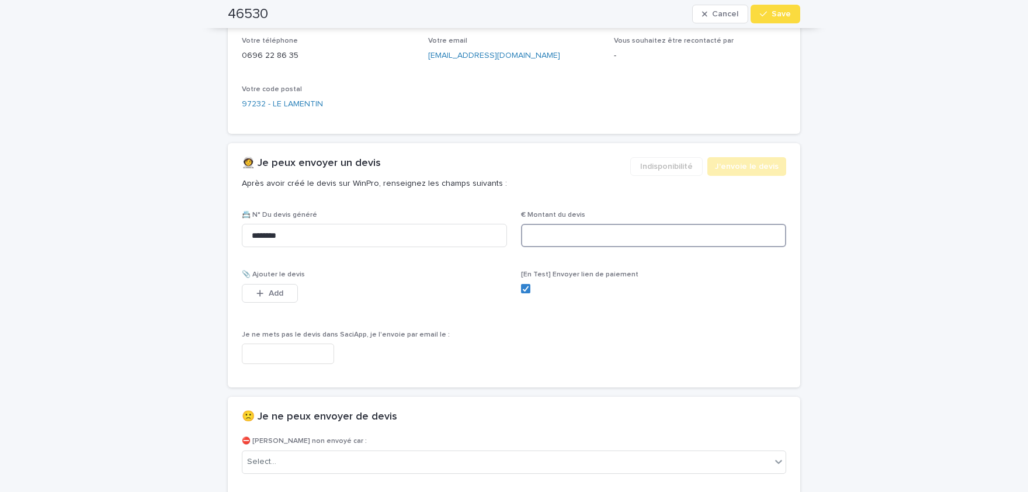
paste input "*****"
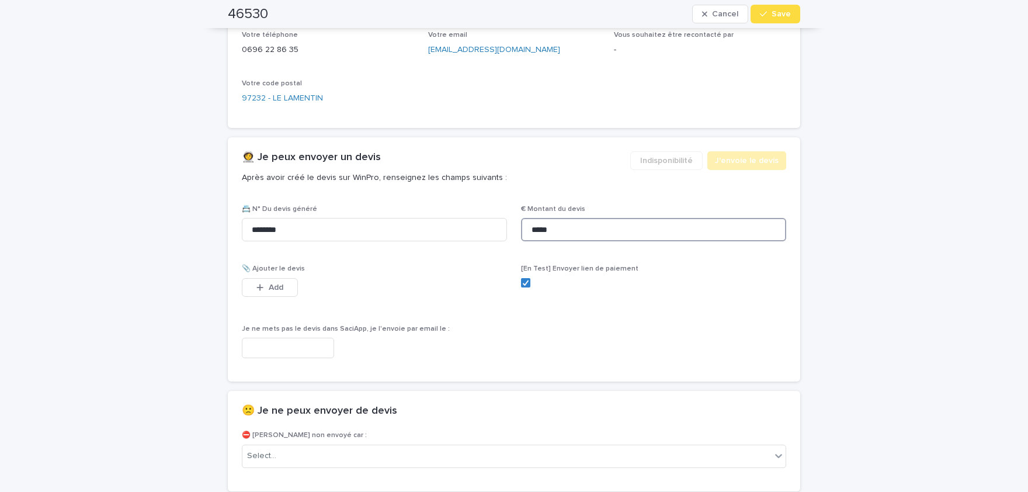
scroll to position [619, 0]
type input "******"
click at [290, 288] on button "Add" at bounding box center [270, 287] width 56 height 19
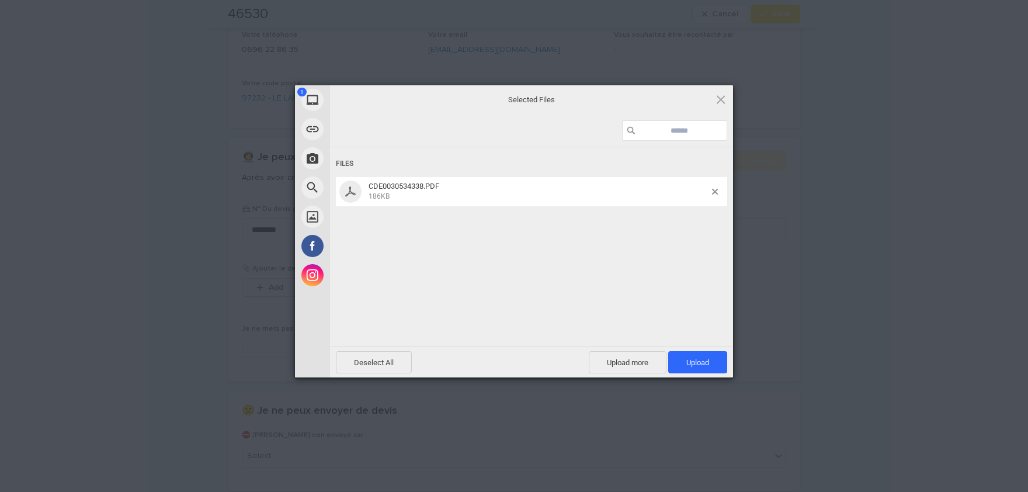
click at [677, 374] on div "Deselect All Upload more Upload 1" at bounding box center [531, 362] width 403 height 32
drag, startPoint x: 706, startPoint y: 359, endPoint x: 730, endPoint y: 344, distance: 27.5
click at [707, 358] on span "Upload 1" at bounding box center [697, 362] width 23 height 9
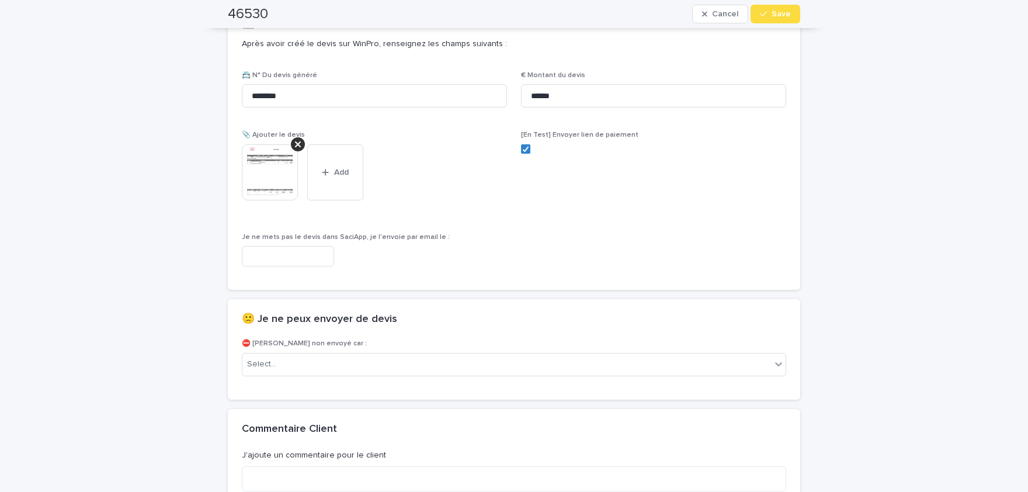
scroll to position [810, 0]
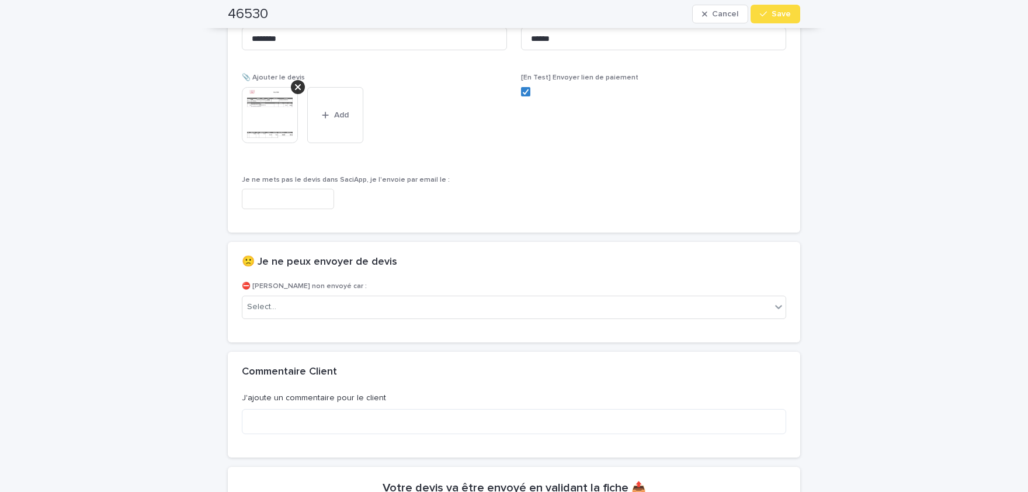
click at [231, 112] on div "📇 N° Du devis généré ******** € Montant du devis ****** 📎 Ajouter le devis This…" at bounding box center [514, 123] width 572 height 218
click at [252, 112] on img at bounding box center [270, 115] width 56 height 56
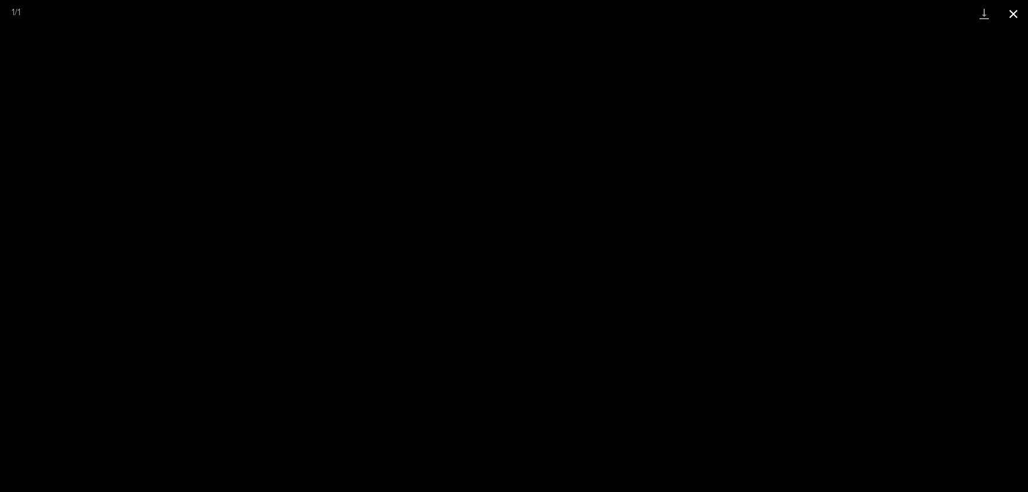
click at [1021, 15] on button "Close gallery" at bounding box center [1012, 13] width 29 height 27
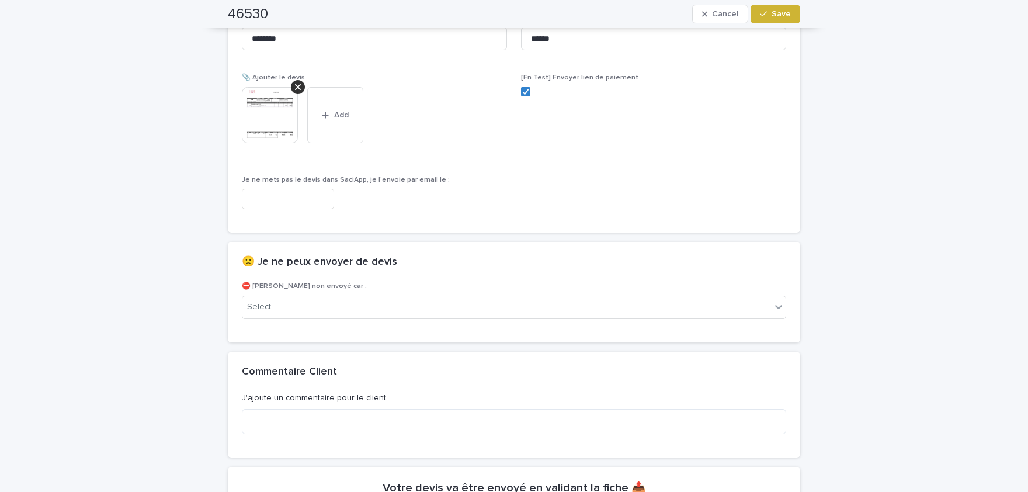
click at [795, 15] on button "Save" at bounding box center [775, 14] width 50 height 19
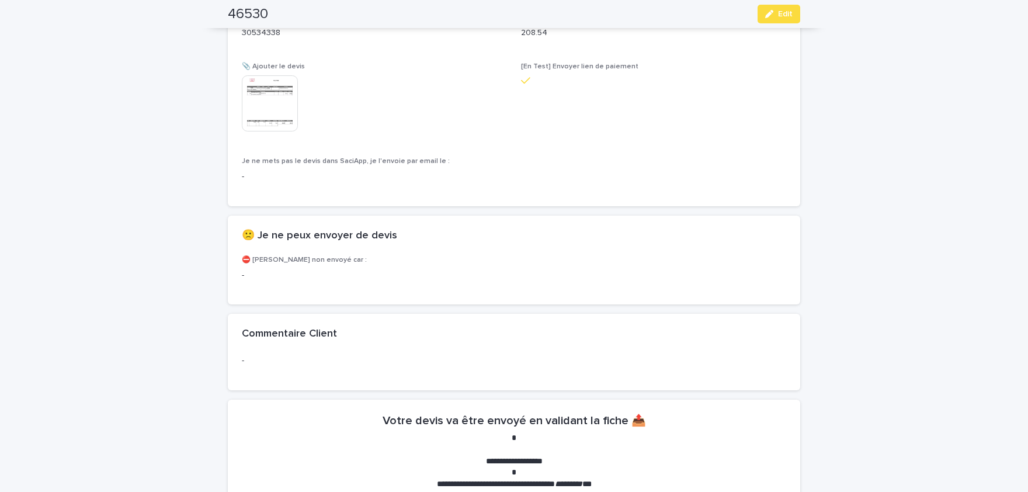
scroll to position [777, 0]
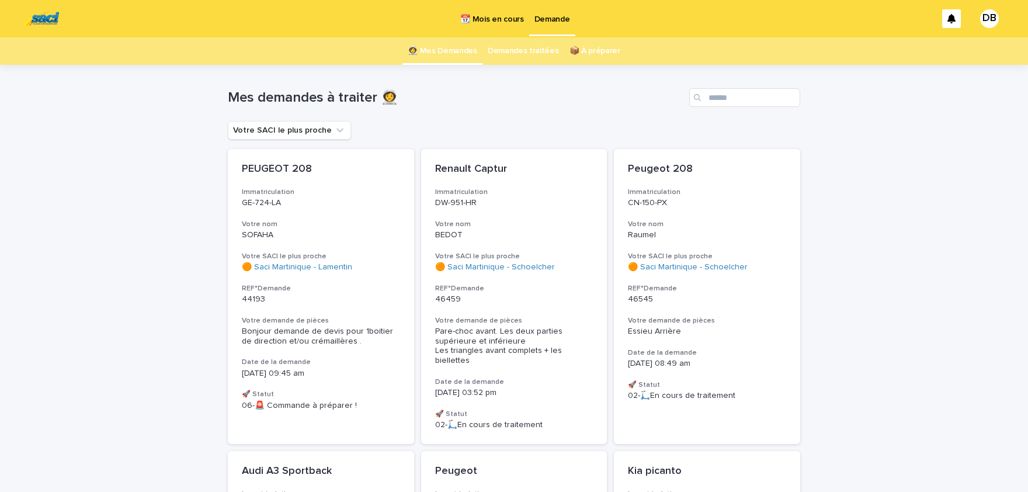
click at [503, 27] on link "📆 Mois en cours" at bounding box center [492, 18] width 74 height 36
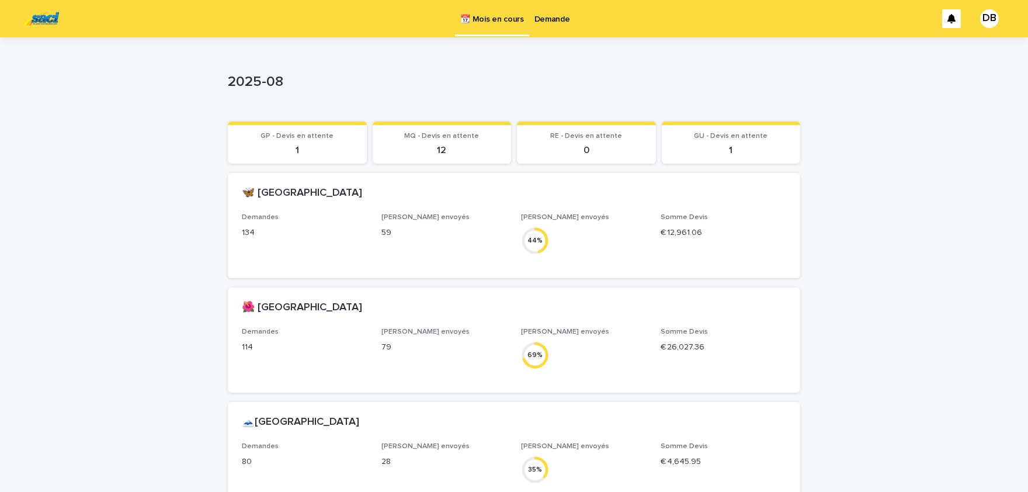
click at [551, 20] on p "Demande" at bounding box center [552, 12] width 36 height 25
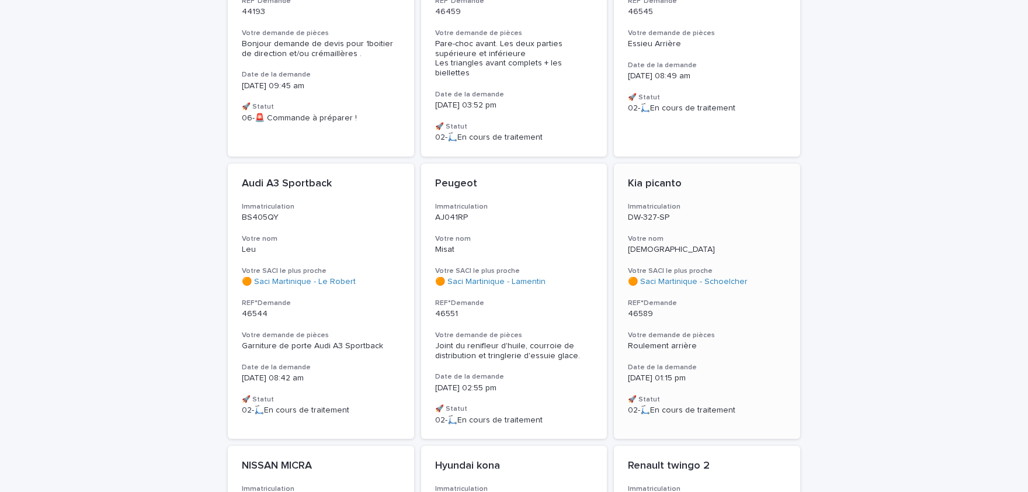
scroll to position [289, 0]
click at [728, 339] on div "Roulement arrière" at bounding box center [707, 344] width 158 height 10
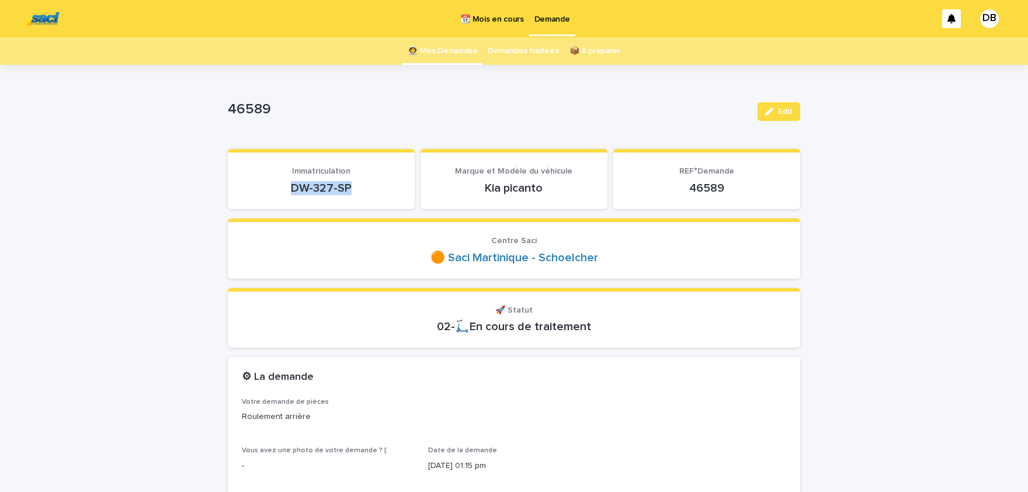
drag, startPoint x: 361, startPoint y: 190, endPoint x: 281, endPoint y: 181, distance: 80.5
click at [281, 181] on p "DW-327-SP" at bounding box center [321, 188] width 159 height 14
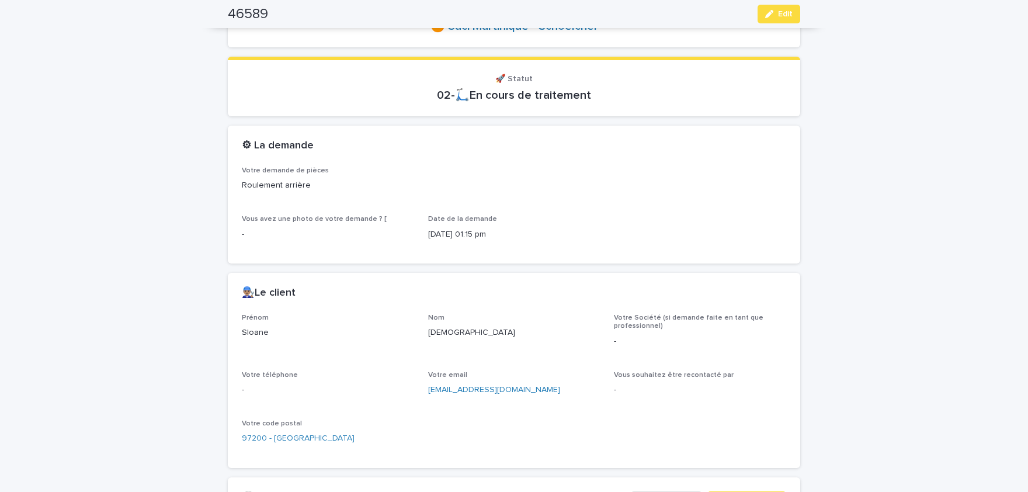
scroll to position [241, 0]
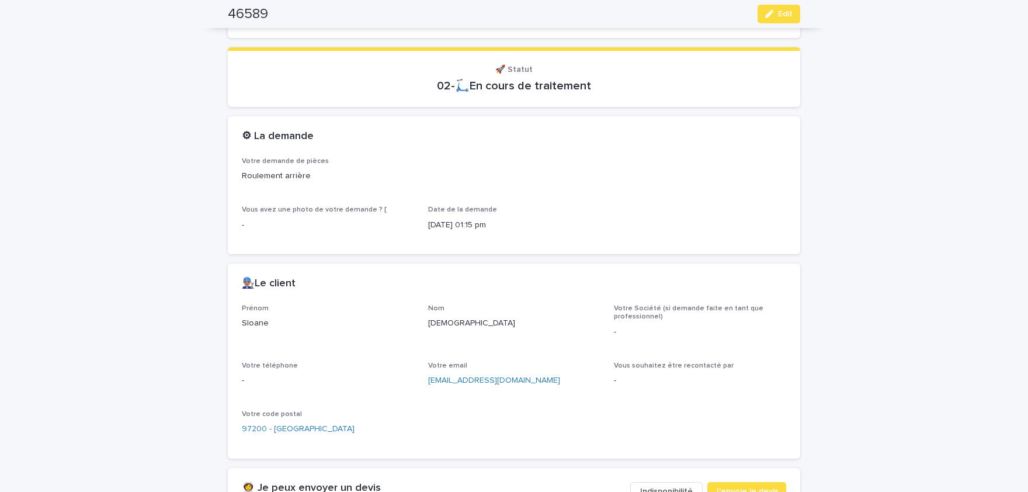
click at [260, 321] on p "Sloane" at bounding box center [328, 323] width 172 height 12
click at [449, 322] on p "[DEMOGRAPHIC_DATA]" at bounding box center [514, 323] width 172 height 12
click at [783, 16] on span "Edit" at bounding box center [785, 14] width 15 height 8
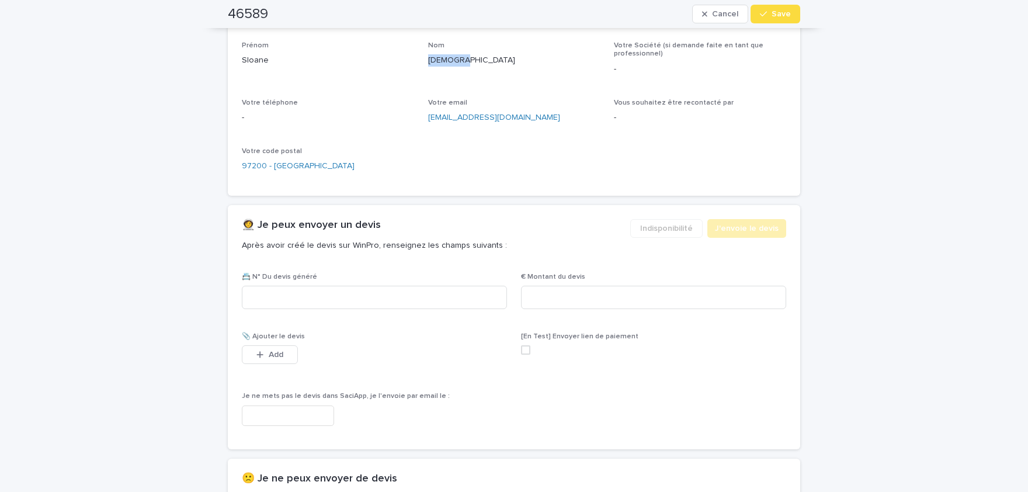
scroll to position [517, 0]
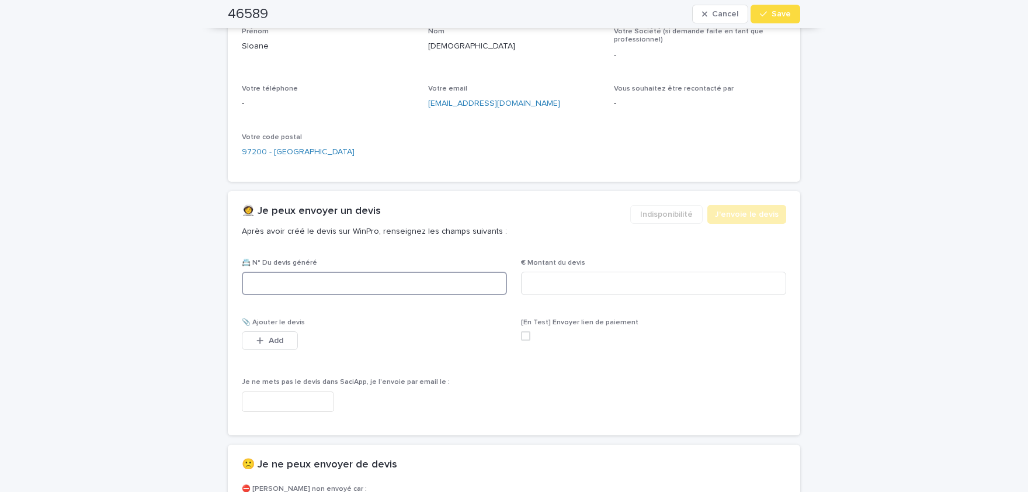
click at [449, 278] on input at bounding box center [374, 282] width 265 height 23
paste input "********"
type input "********"
click at [641, 283] on input at bounding box center [653, 282] width 265 height 23
paste input "*****"
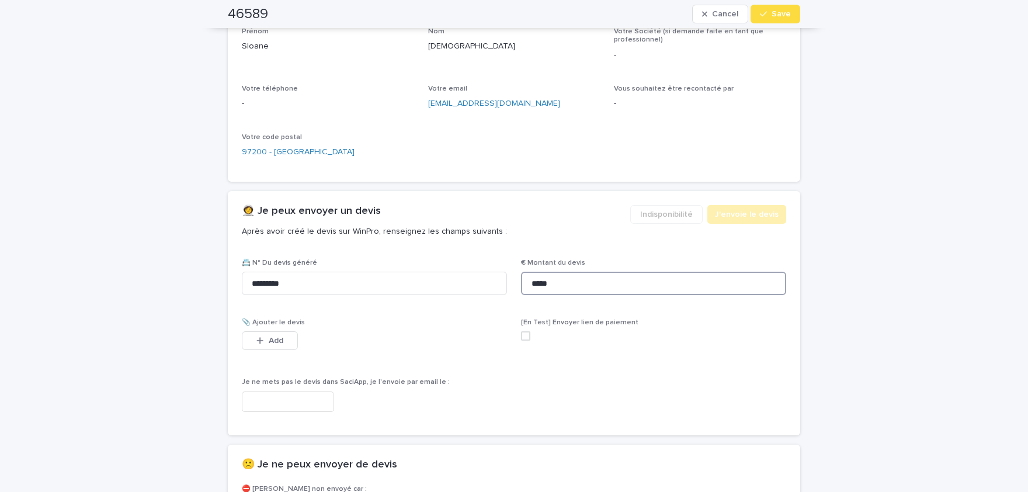
scroll to position [525, 0]
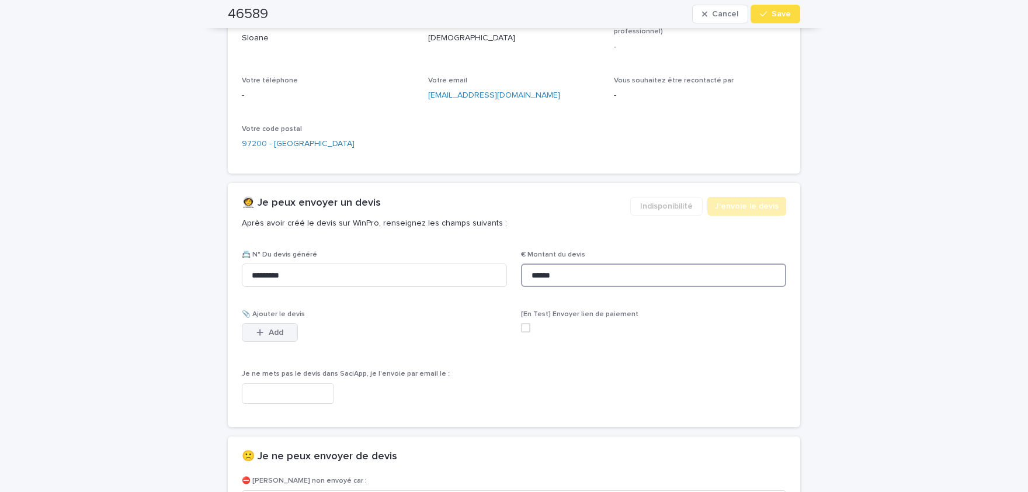
type input "******"
click at [274, 333] on span "Add" at bounding box center [276, 332] width 15 height 8
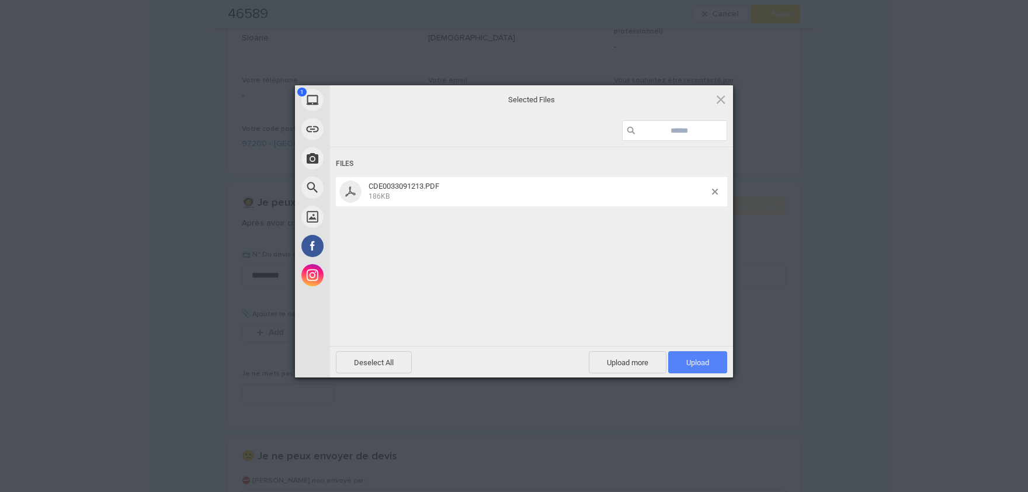
click at [712, 361] on span "Upload 1" at bounding box center [697, 362] width 59 height 22
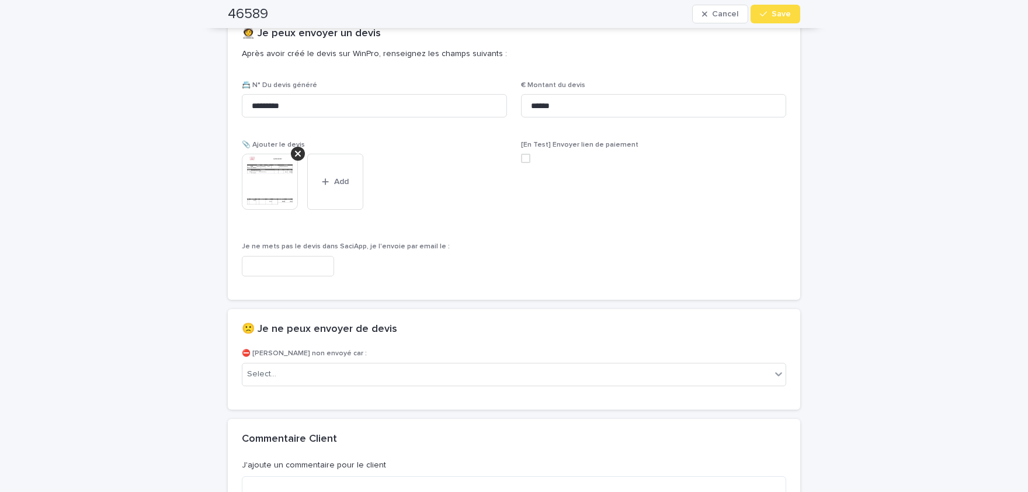
scroll to position [716, 0]
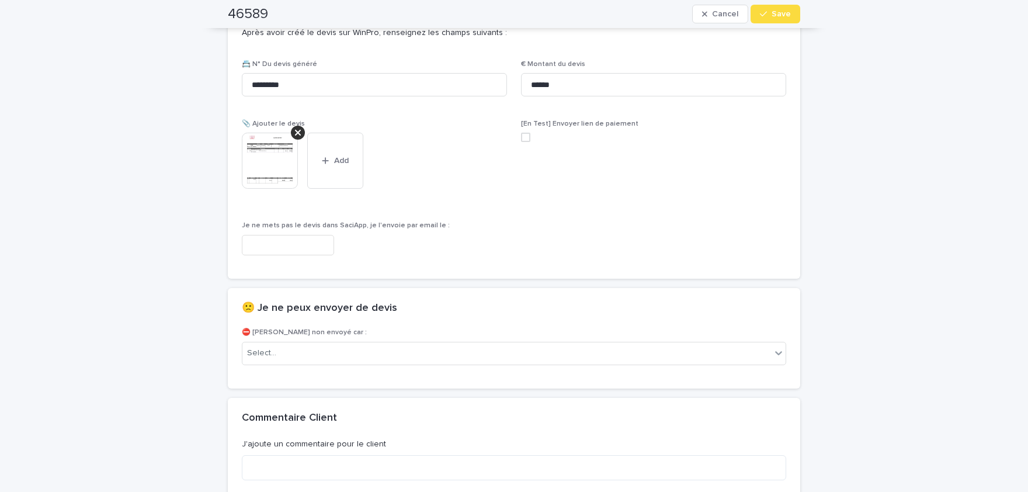
click at [268, 168] on img at bounding box center [270, 161] width 56 height 56
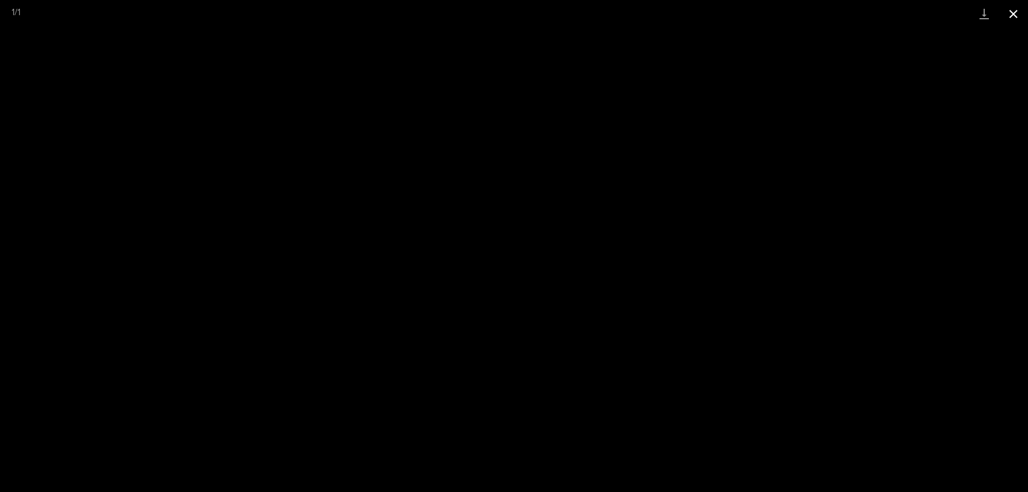
click at [1009, 16] on button "Close gallery" at bounding box center [1012, 13] width 29 height 27
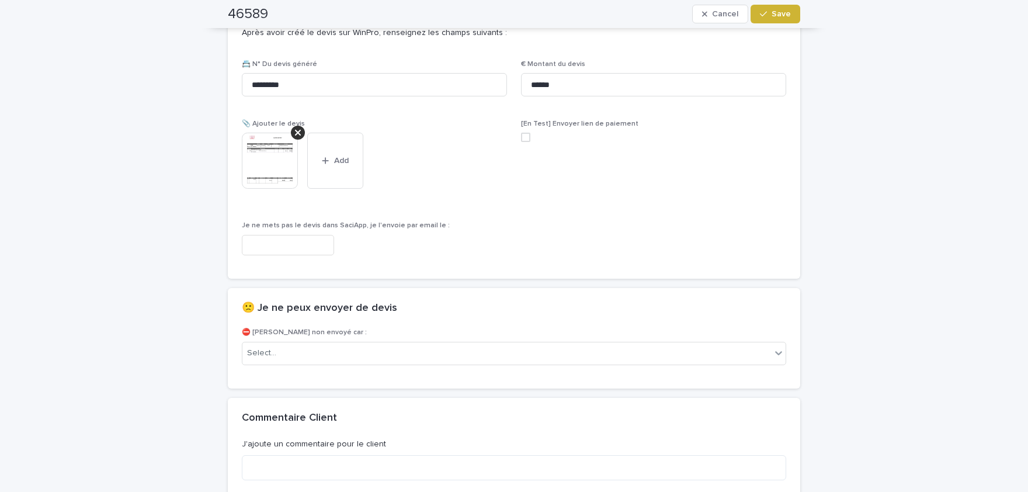
click at [791, 23] on button "Save" at bounding box center [775, 14] width 50 height 19
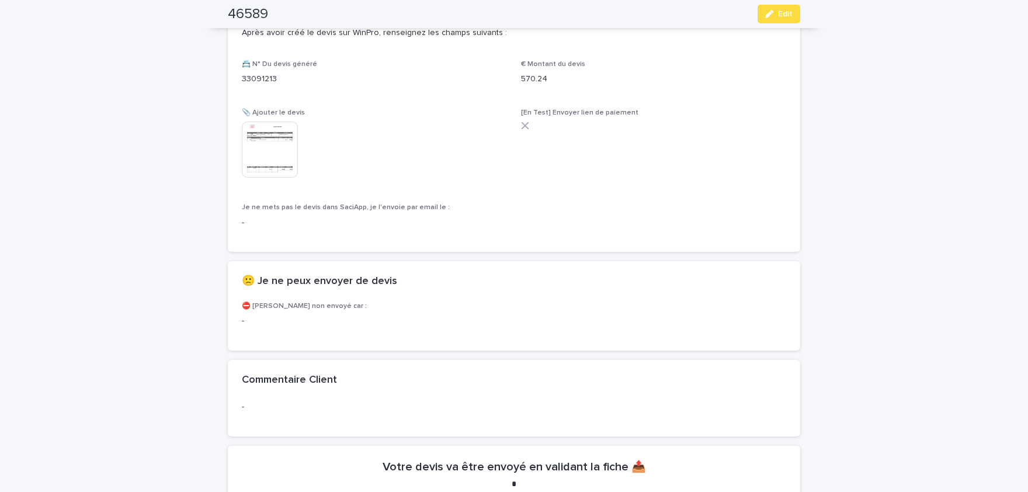
scroll to position [682, 0]
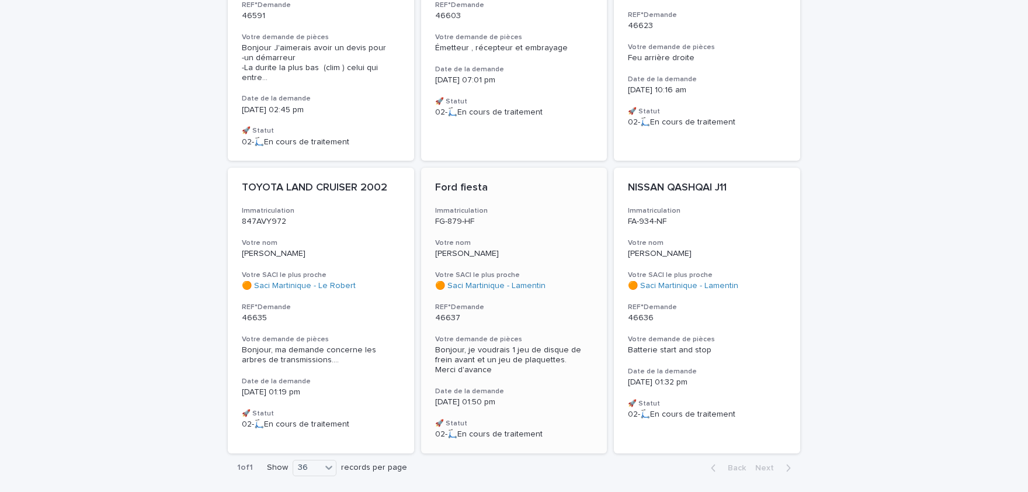
scroll to position [896, 0]
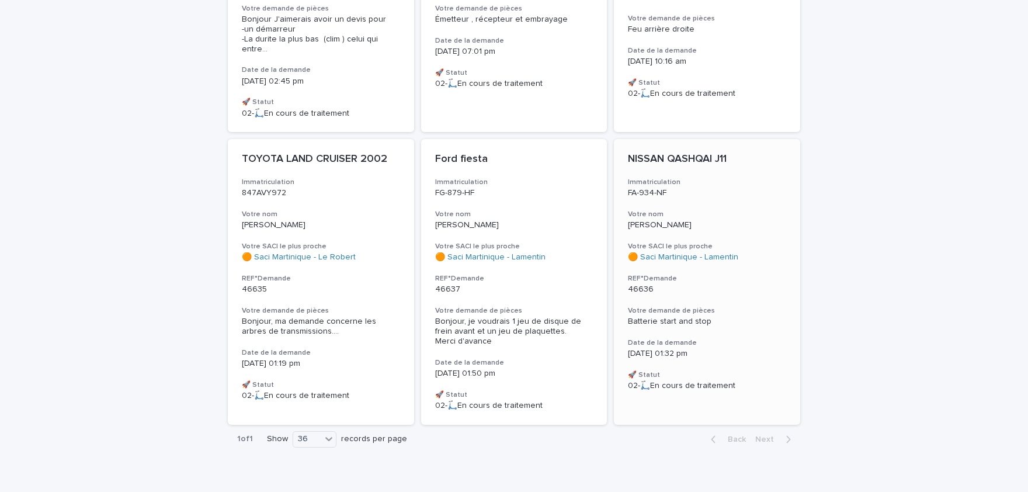
click at [746, 346] on div "[DATE] 01:32 pm" at bounding box center [707, 352] width 158 height 12
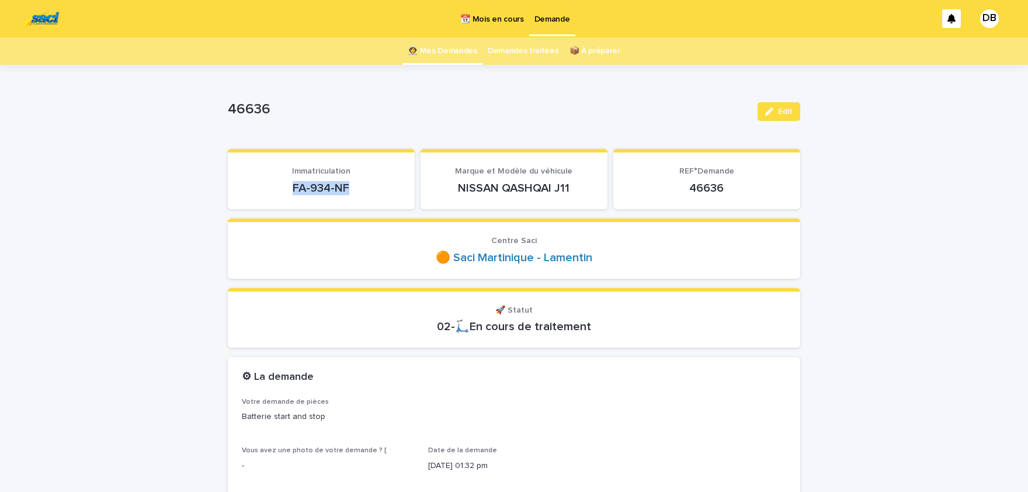
drag, startPoint x: 318, startPoint y: 194, endPoint x: 290, endPoint y: 189, distance: 28.6
click at [287, 194] on p "FA-934-NF" at bounding box center [321, 188] width 159 height 14
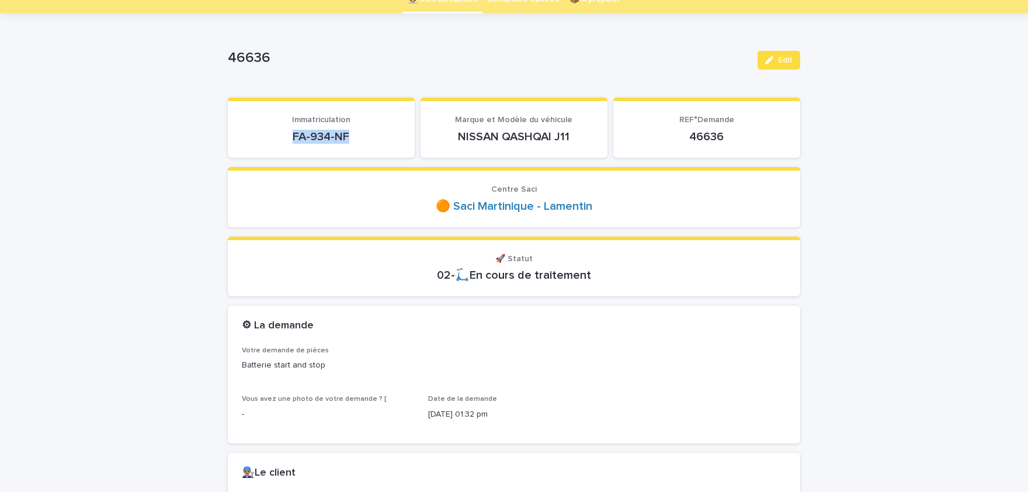
scroll to position [241, 0]
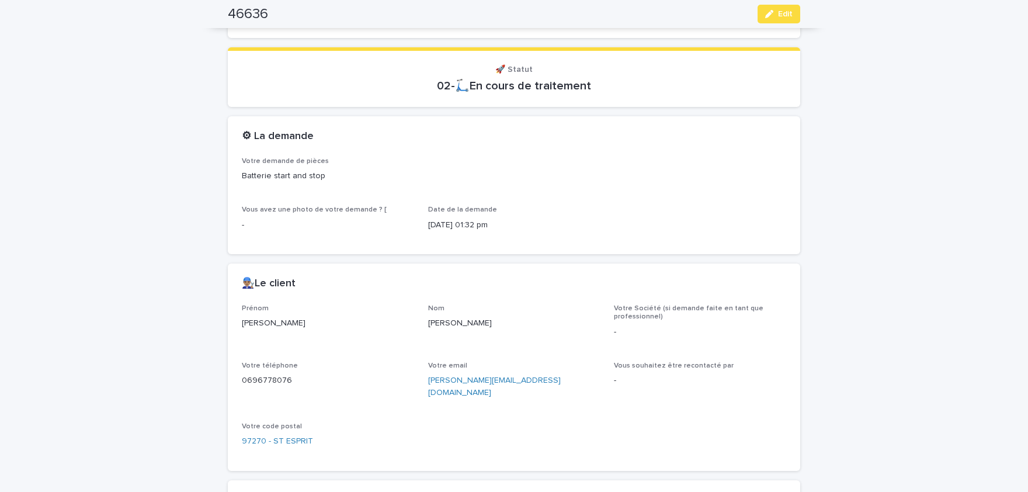
click at [256, 323] on p "[PERSON_NAME]" at bounding box center [328, 323] width 172 height 12
click at [452, 322] on p "[PERSON_NAME]" at bounding box center [514, 323] width 172 height 12
click at [277, 381] on p "0696778076" at bounding box center [328, 380] width 172 height 12
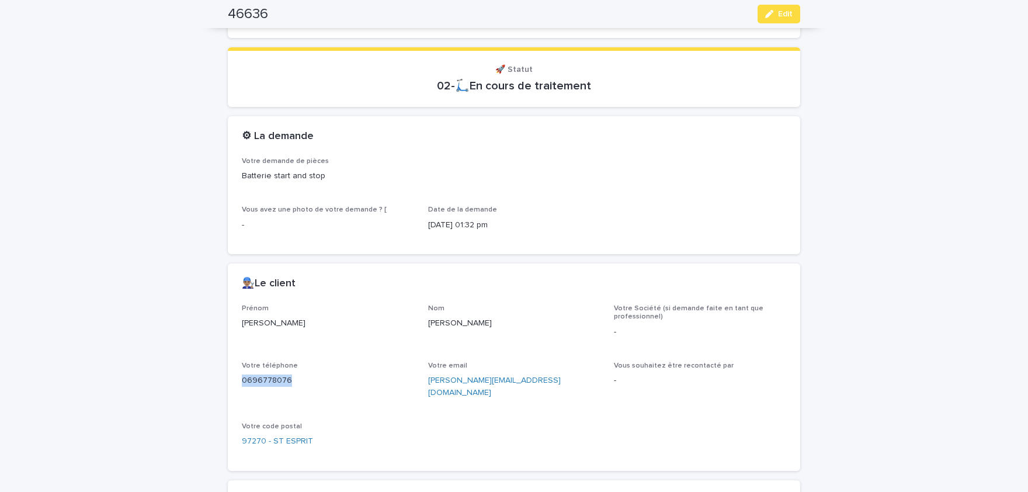
click at [277, 381] on p "0696778076" at bounding box center [328, 380] width 172 height 12
click at [784, 11] on span "Edit" at bounding box center [785, 14] width 15 height 8
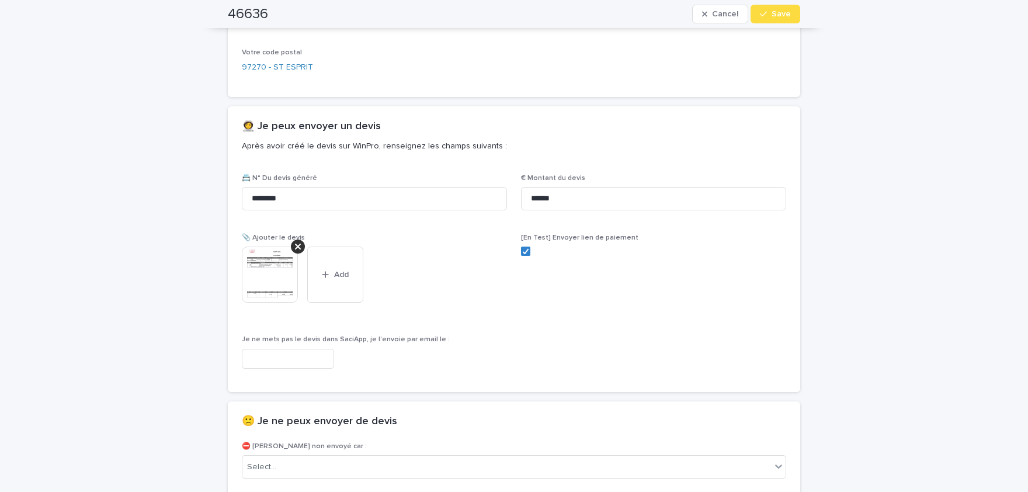
scroll to position [674, 0]
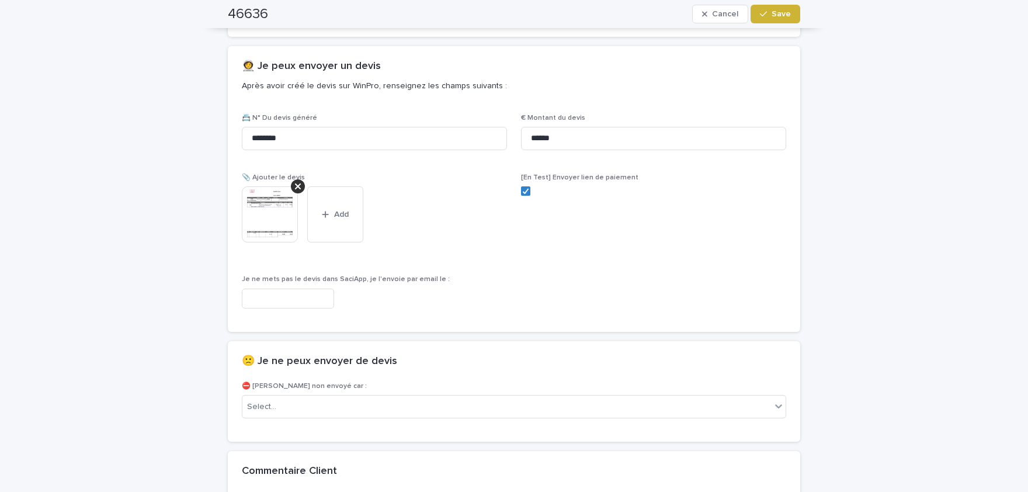
click at [784, 10] on button "Save" at bounding box center [775, 14] width 50 height 19
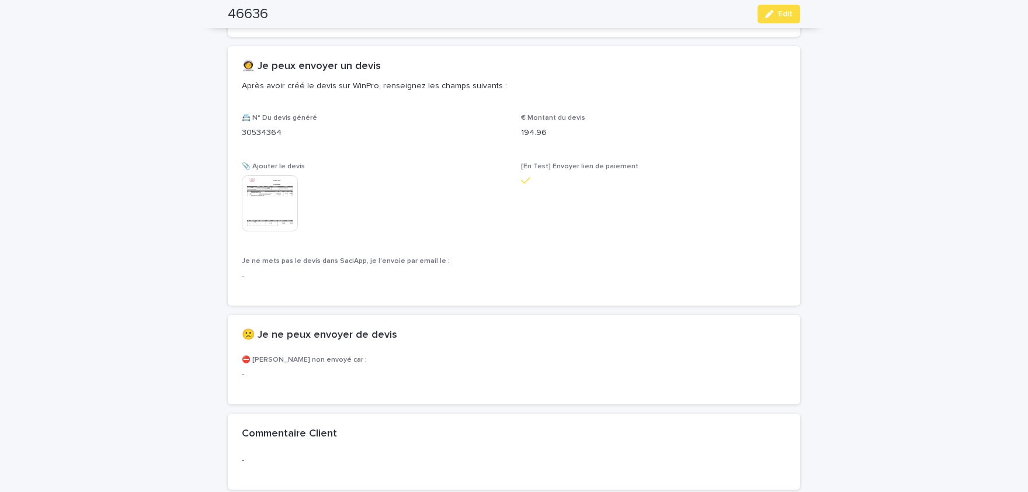
click at [280, 197] on img at bounding box center [270, 203] width 56 height 56
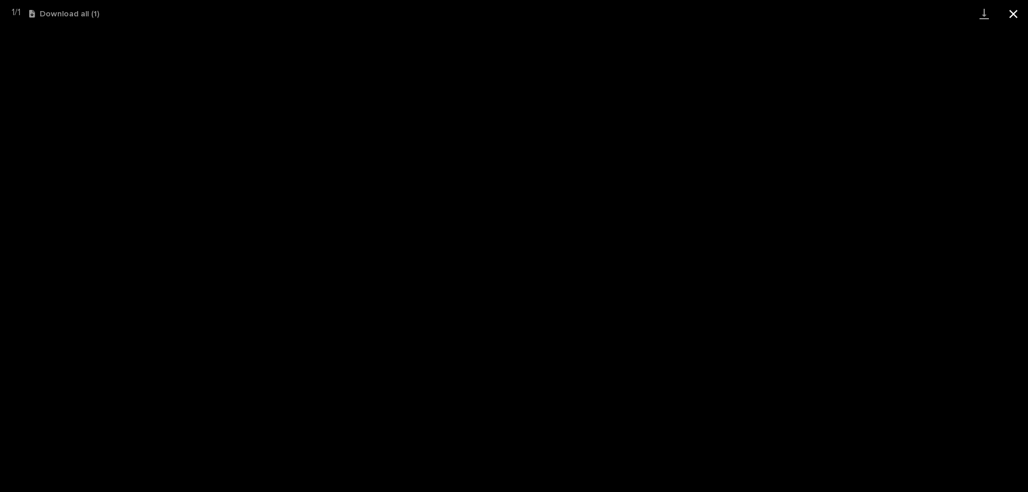
click at [1021, 18] on button "Close gallery" at bounding box center [1012, 13] width 29 height 27
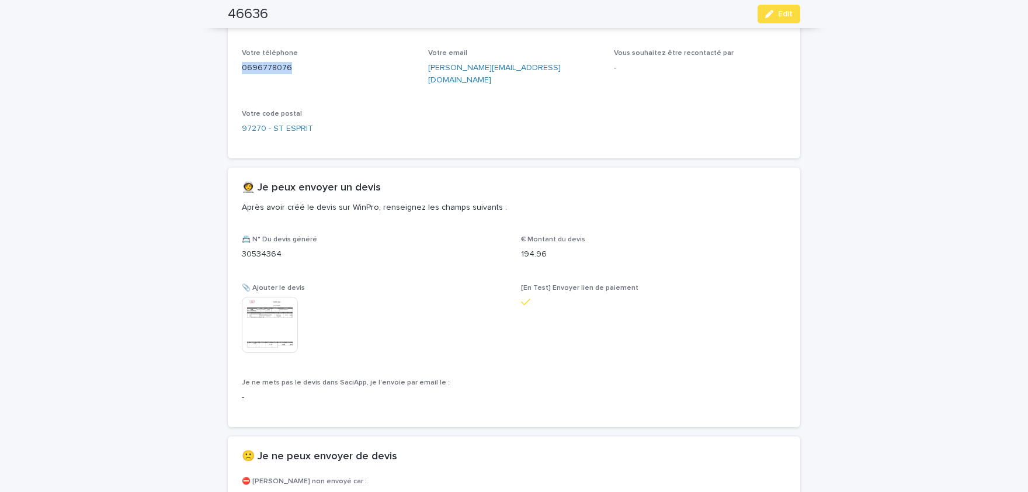
scroll to position [337, 0]
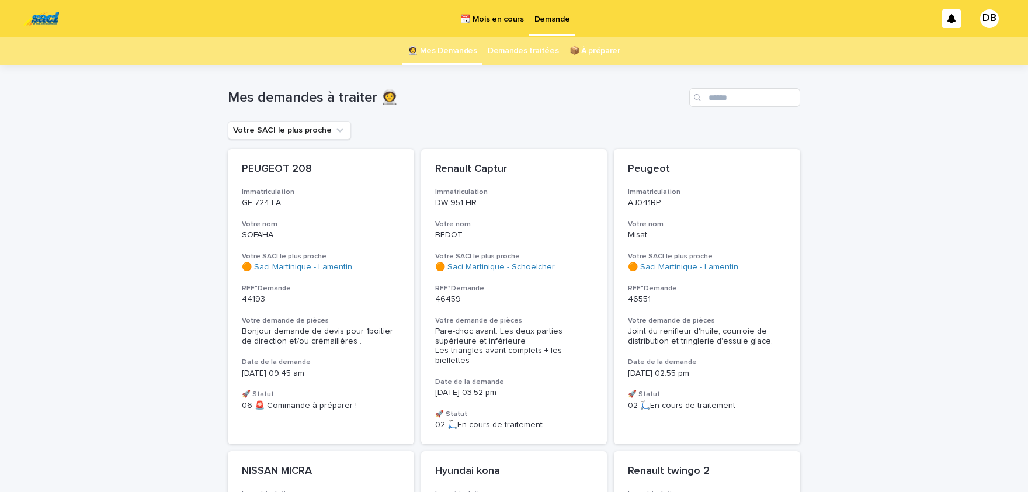
scroll to position [614, 0]
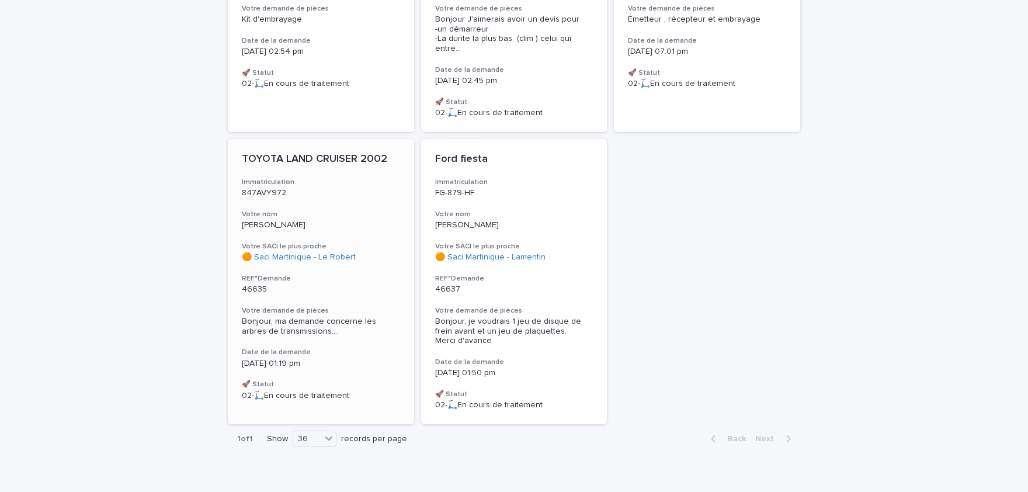
click at [382, 320] on span "Bonjour, ma demande concerne les arbres de transmissions. ..." at bounding box center [321, 326] width 158 height 20
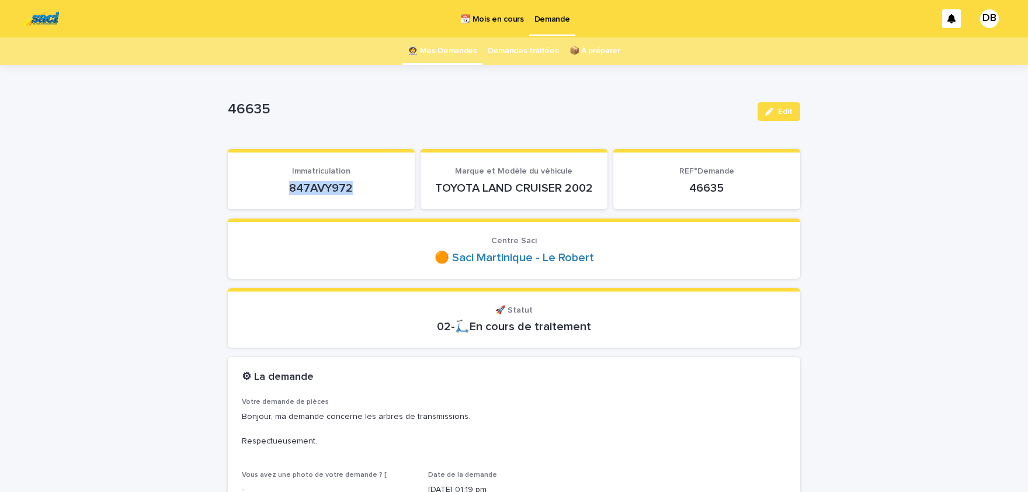
drag, startPoint x: 354, startPoint y: 192, endPoint x: 292, endPoint y: 193, distance: 61.9
click at [292, 193] on p "847AVY972" at bounding box center [321, 188] width 159 height 14
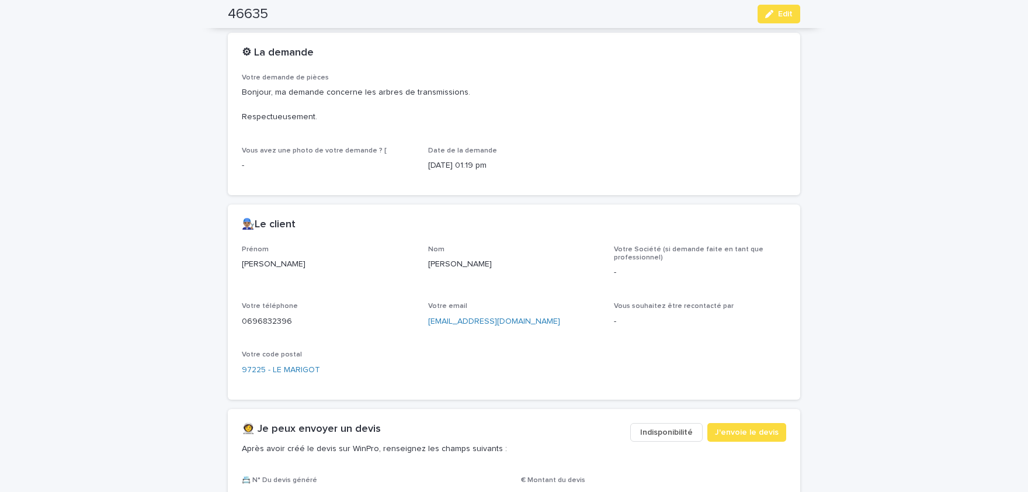
scroll to position [337, 0]
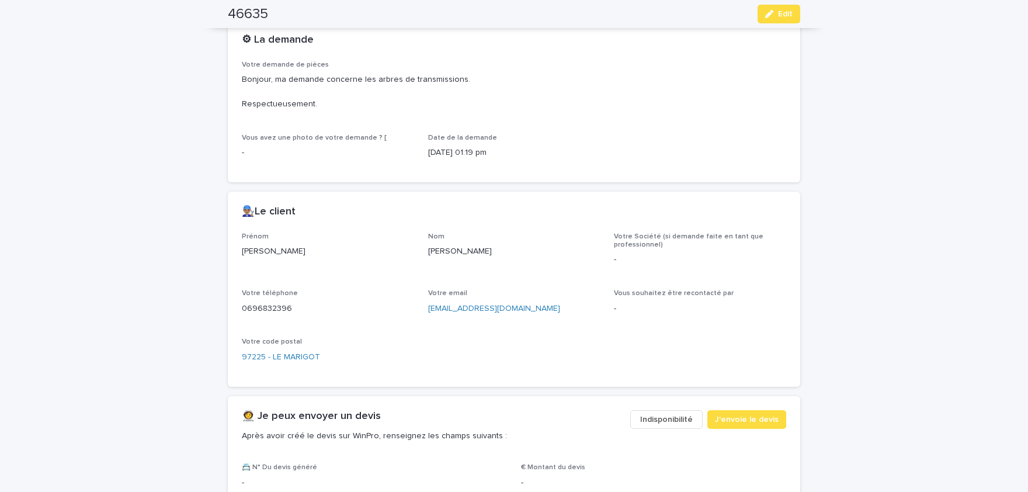
click at [257, 267] on div "[PERSON_NAME]" at bounding box center [328, 249] width 172 height 34
drag, startPoint x: 439, startPoint y: 263, endPoint x: 429, endPoint y: 263, distance: 10.5
click at [429, 257] on p "[PERSON_NAME]" at bounding box center [514, 251] width 172 height 12
click at [285, 315] on p "0696832396" at bounding box center [328, 308] width 172 height 12
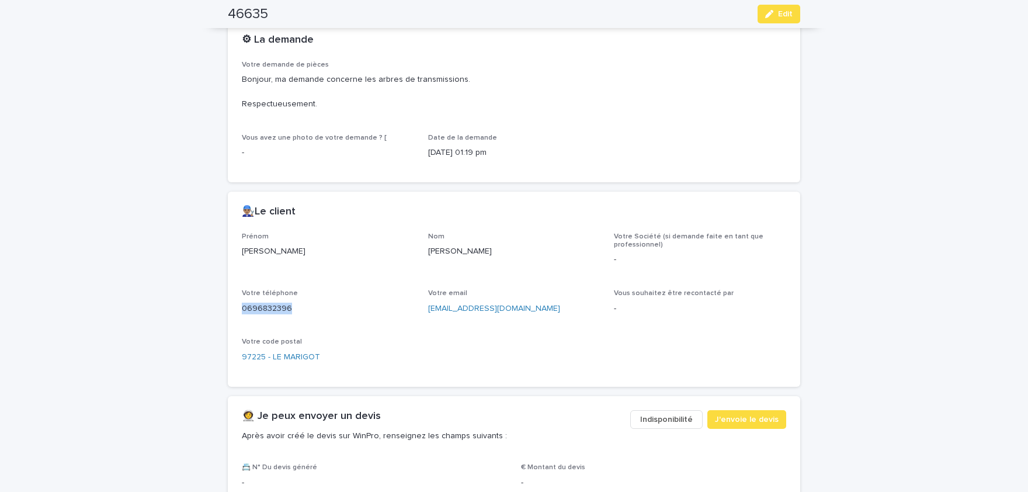
click at [285, 315] on p "0696832396" at bounding box center [328, 308] width 172 height 12
click at [786, 20] on button "Edit" at bounding box center [778, 14] width 43 height 19
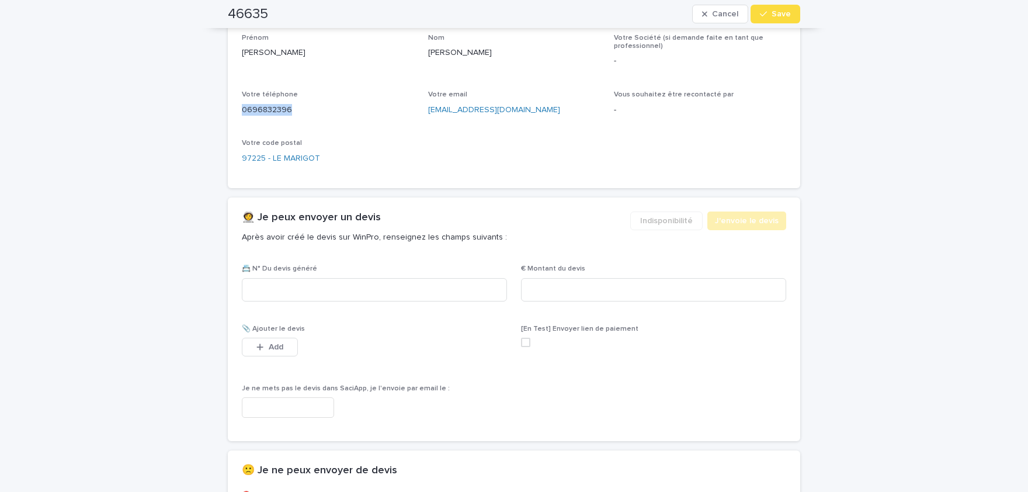
scroll to position [674, 0]
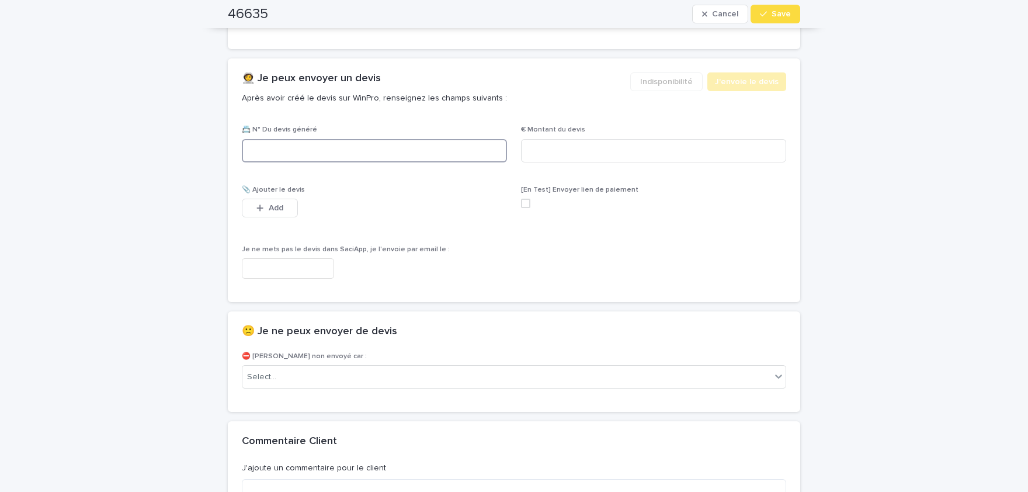
click at [364, 158] on input at bounding box center [374, 150] width 265 height 23
paste input "********"
type input "********"
click at [631, 162] on input at bounding box center [653, 150] width 265 height 23
paste input "*****"
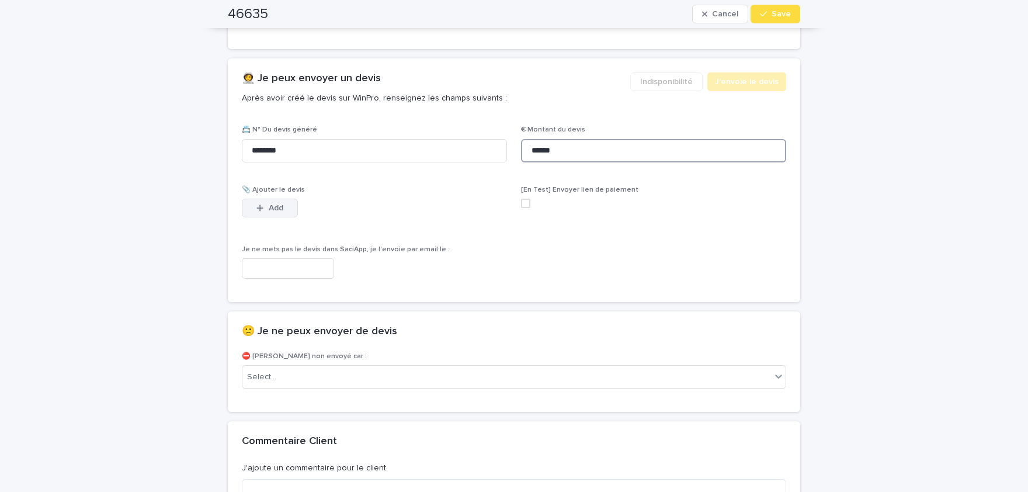
type input "******"
click at [271, 212] on span "Add" at bounding box center [276, 208] width 15 height 8
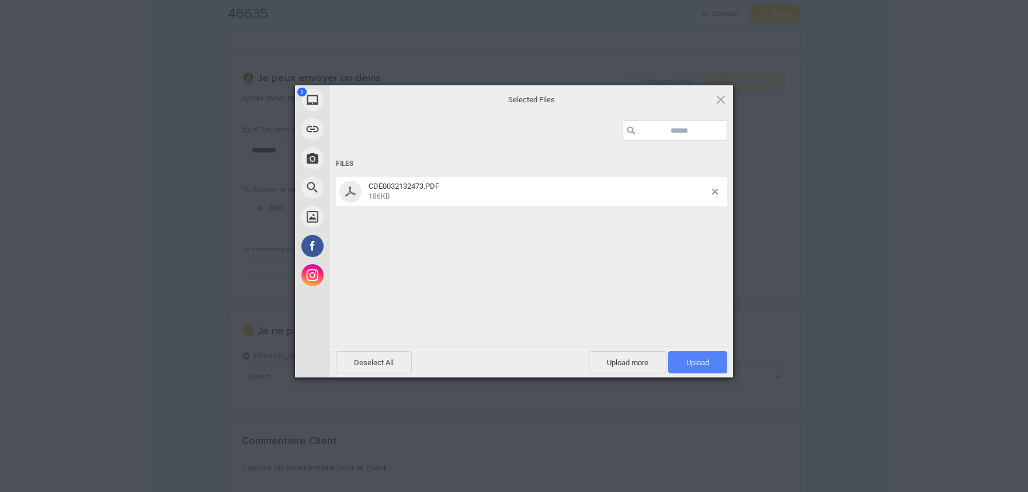
click at [705, 361] on span "Upload 1" at bounding box center [697, 362] width 23 height 9
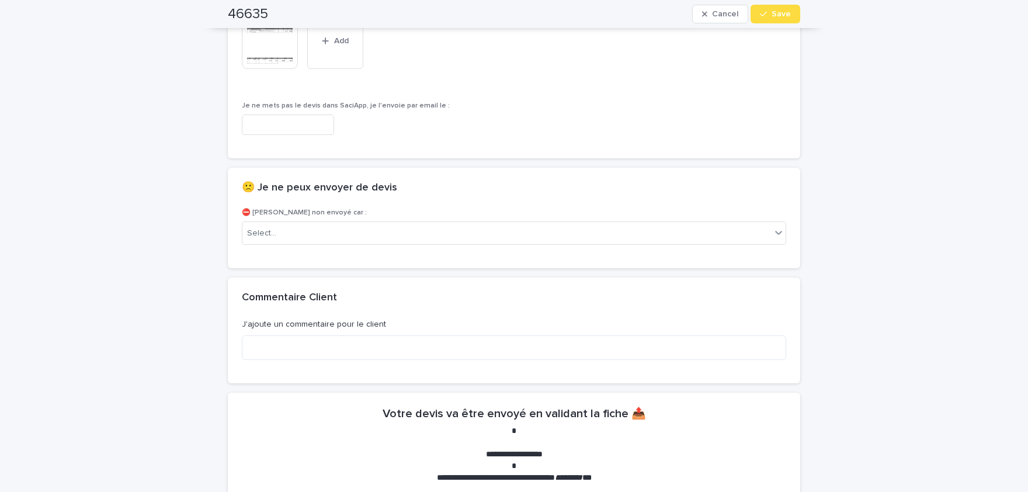
scroll to position [865, 0]
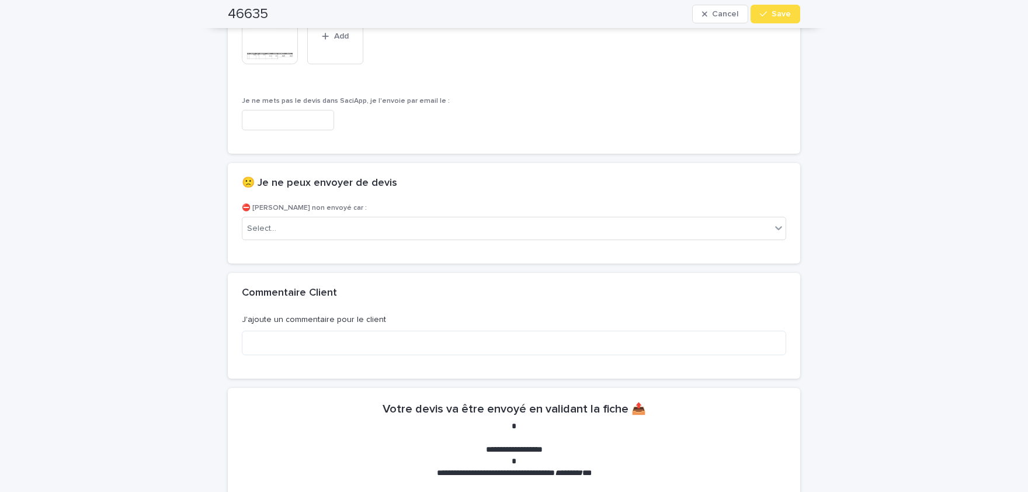
click at [282, 57] on img at bounding box center [270, 36] width 56 height 56
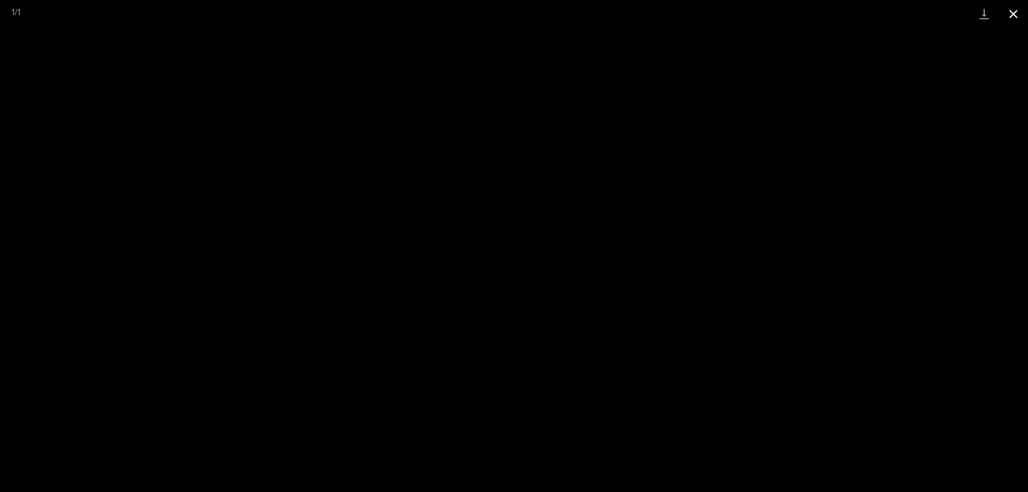
click at [1016, 15] on button "Close gallery" at bounding box center [1012, 13] width 29 height 27
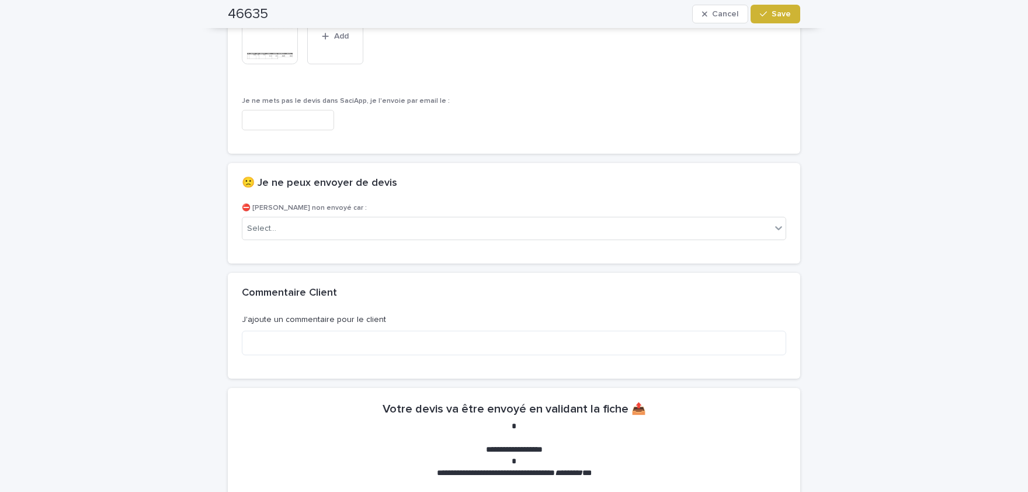
click at [781, 16] on span "Save" at bounding box center [780, 14] width 19 height 8
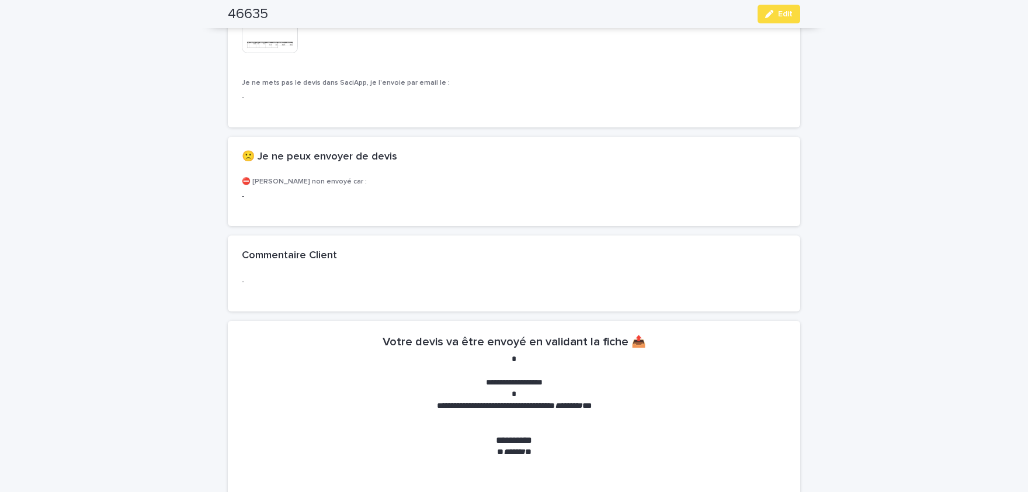
scroll to position [831, 0]
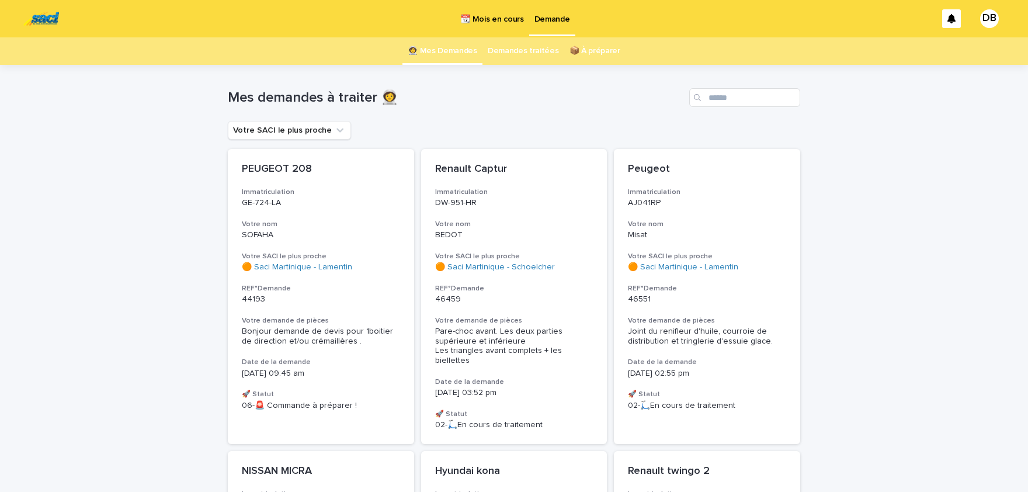
click at [490, 18] on p "📆 Mois en cours" at bounding box center [491, 12] width 63 height 25
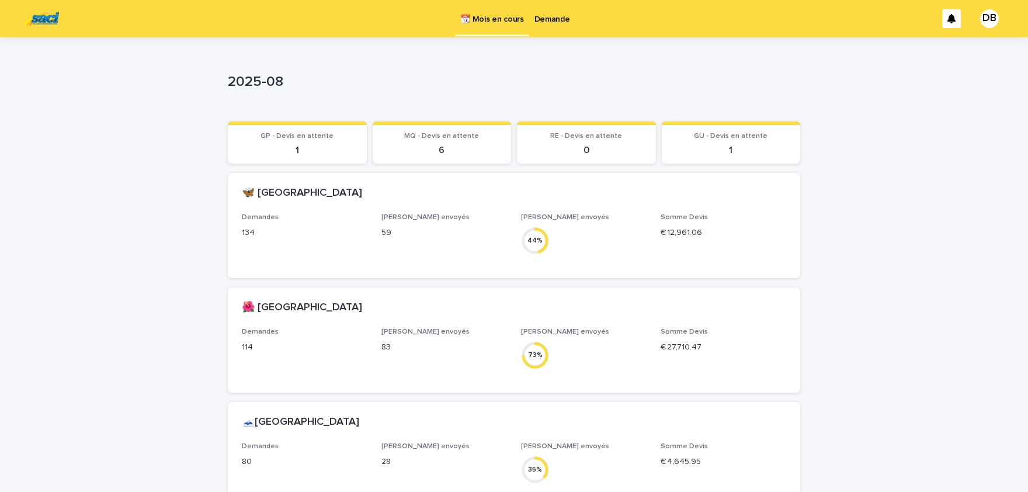
click at [562, 22] on p "Demande" at bounding box center [552, 12] width 36 height 25
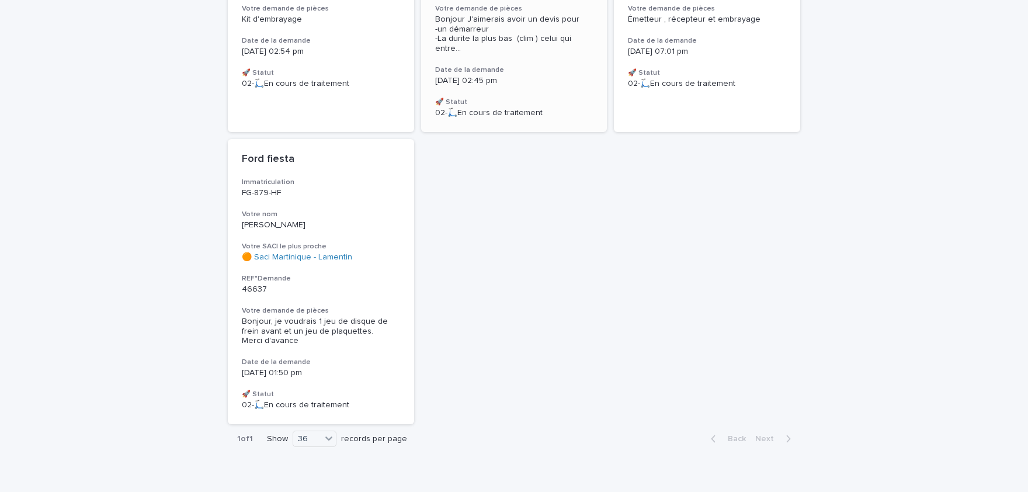
scroll to position [469, 0]
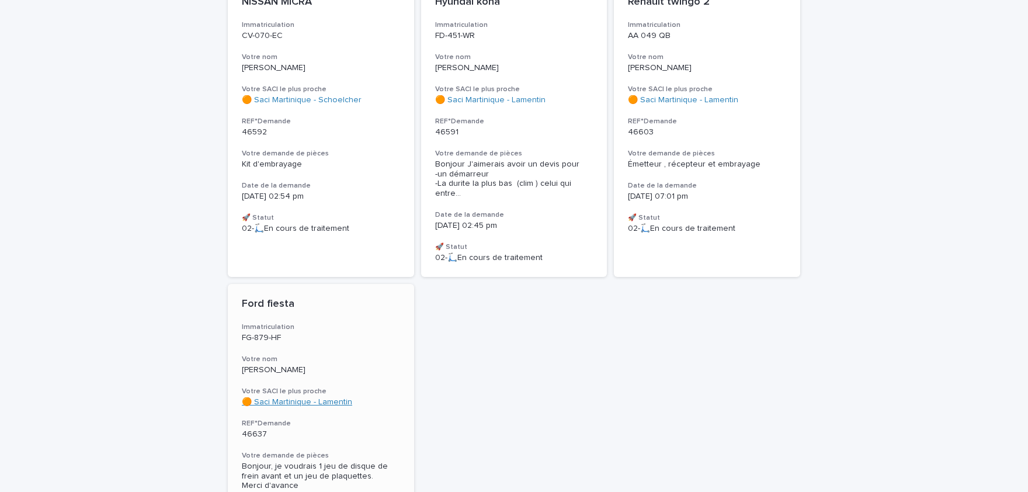
click at [336, 397] on link "🟠 Saci Martinique - Lamentin" at bounding box center [297, 402] width 110 height 10
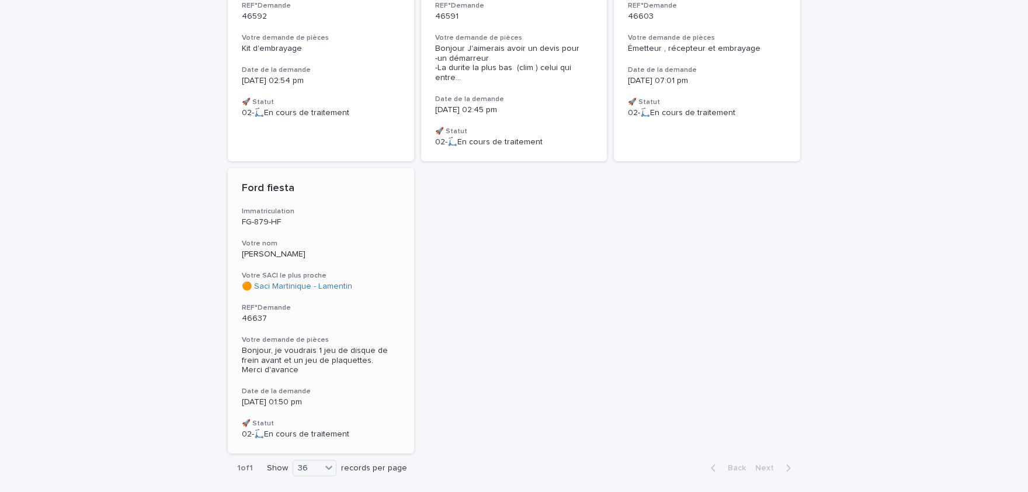
scroll to position [614, 0]
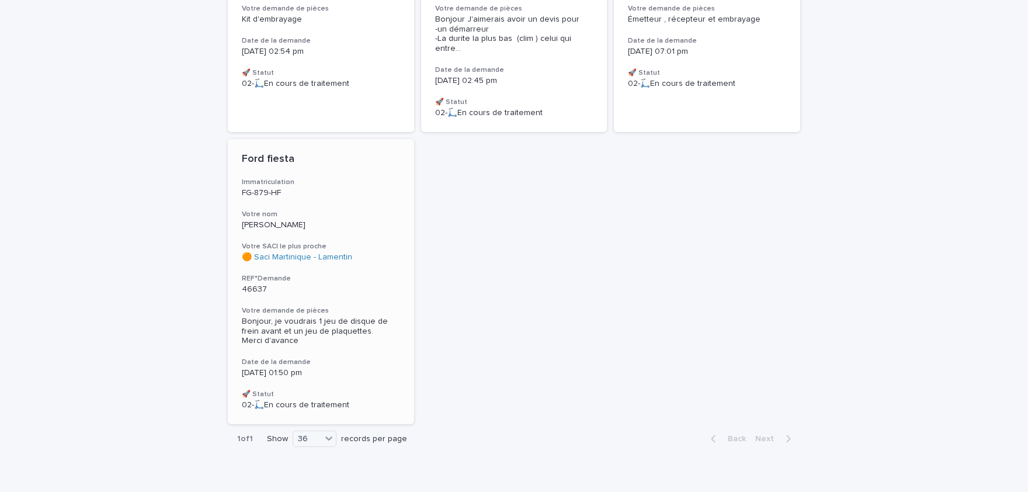
click at [365, 368] on p "[DATE] 01:50 pm" at bounding box center [321, 373] width 158 height 10
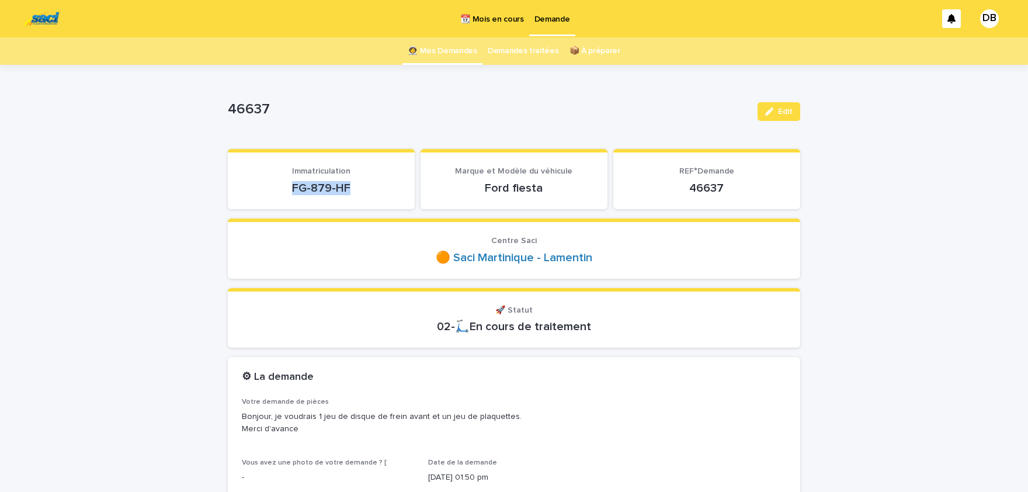
drag, startPoint x: 299, startPoint y: 184, endPoint x: 293, endPoint y: 183, distance: 6.7
click at [293, 183] on p "FG-879-HF" at bounding box center [321, 188] width 159 height 14
drag, startPoint x: 299, startPoint y: 185, endPoint x: 306, endPoint y: 187, distance: 7.2
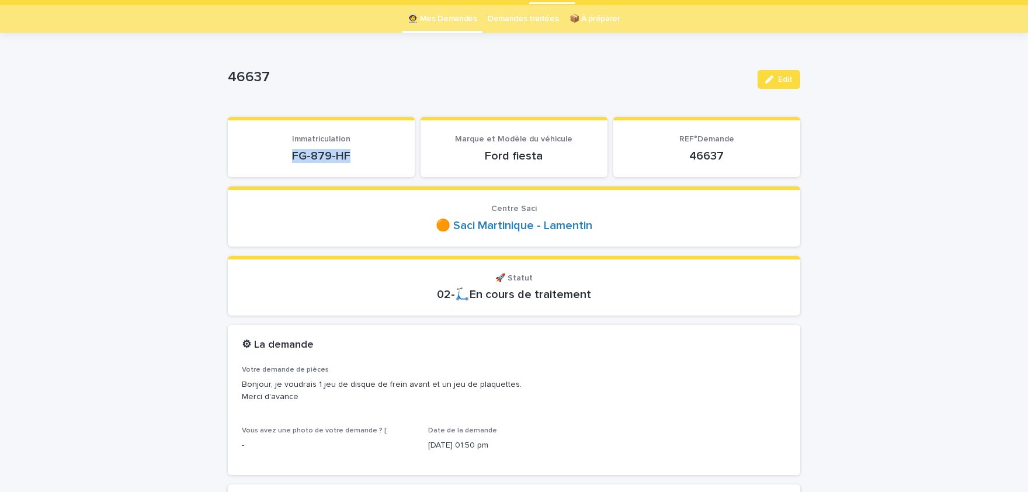
scroll to position [48, 0]
